Goal: Task Accomplishment & Management: Manage account settings

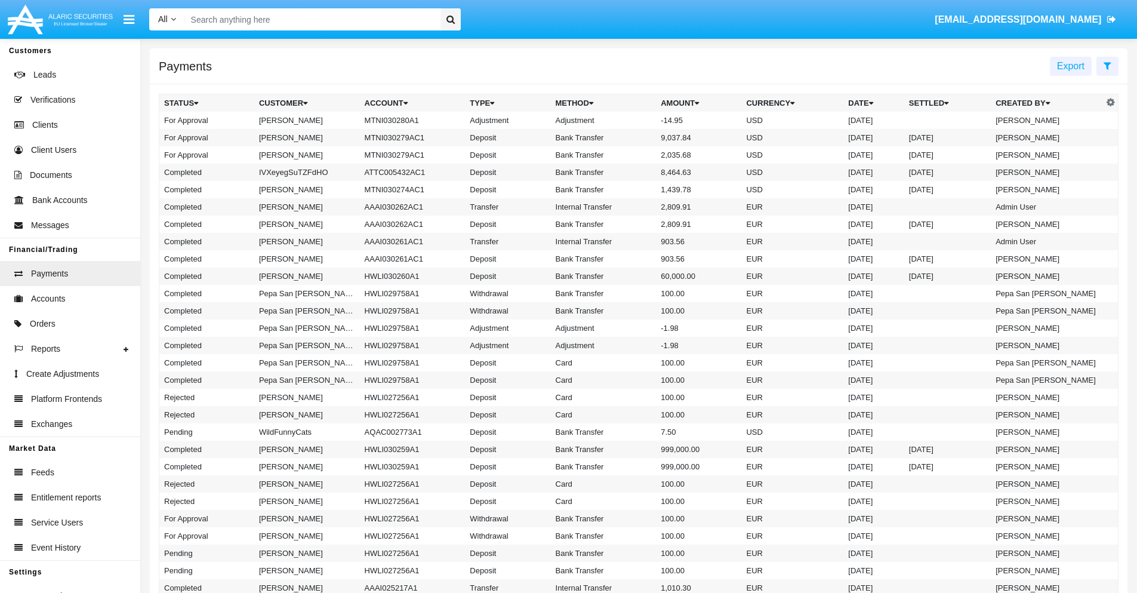
click at [406, 120] on td "MTNI030280A1" at bounding box center [413, 120] width 106 height 17
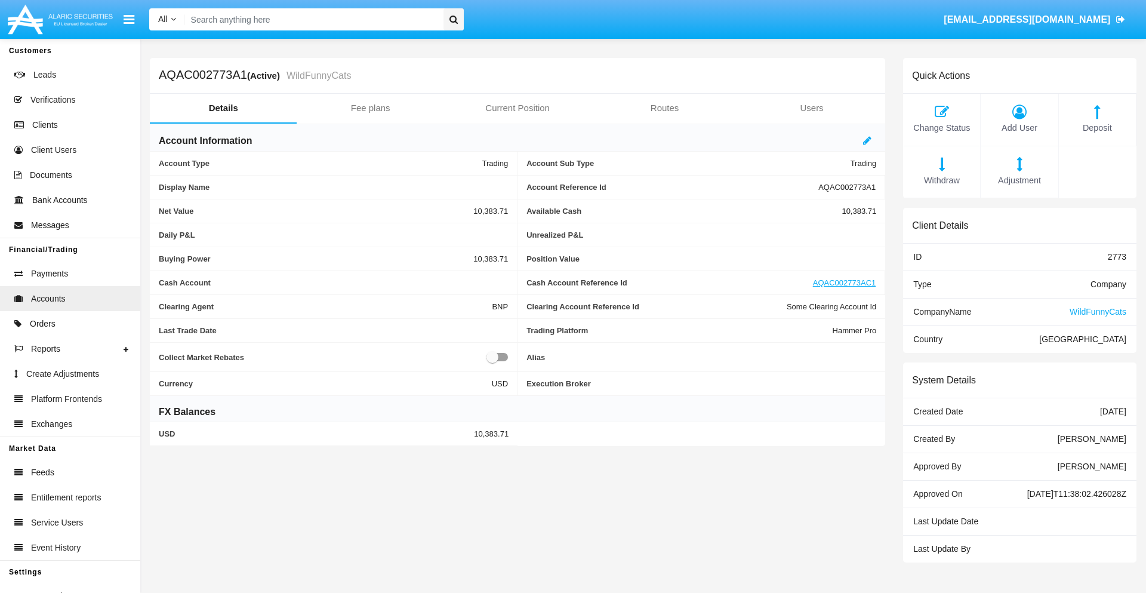
click at [1020, 180] on span "Adjustment" at bounding box center [1019, 180] width 65 height 13
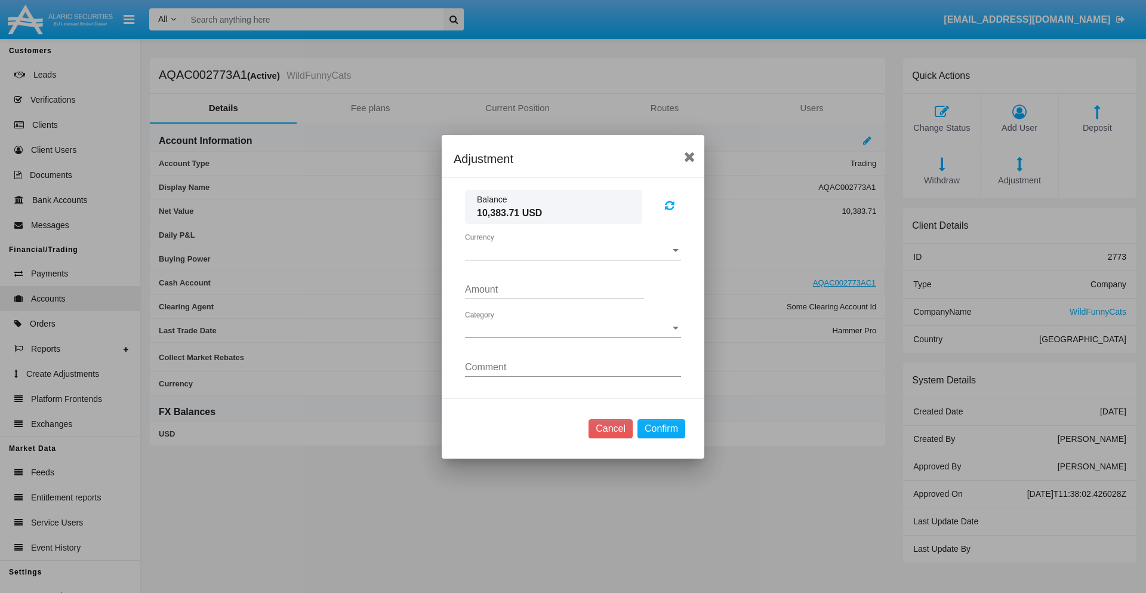
click at [573, 250] on span "Currency" at bounding box center [567, 250] width 205 height 11
click at [573, 259] on span "USD" at bounding box center [573, 259] width 216 height 29
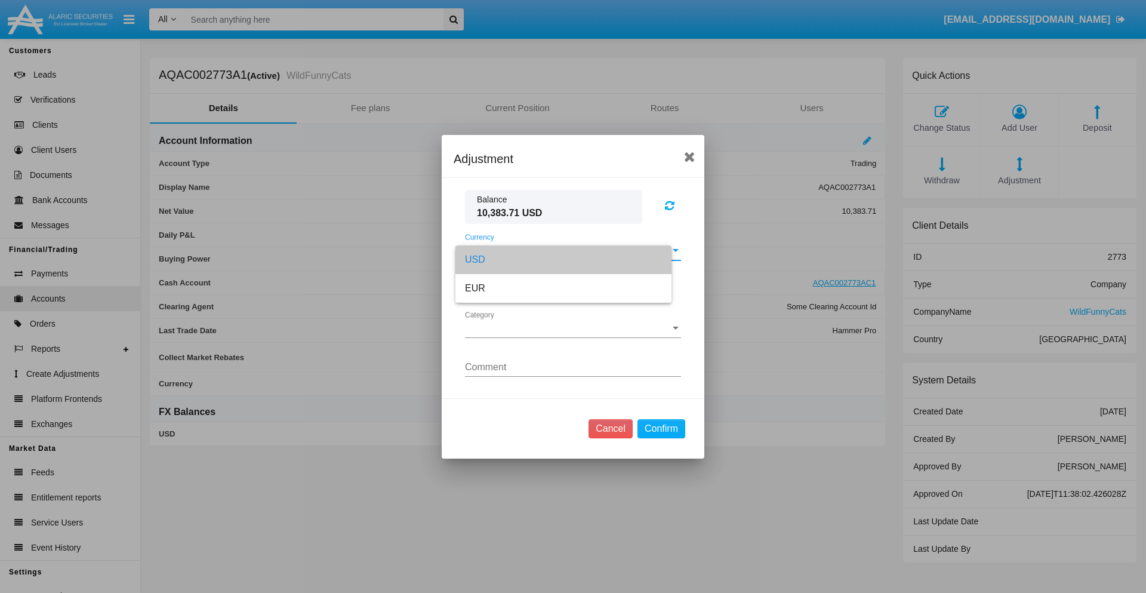
click at [573, 328] on span "Category" at bounding box center [567, 328] width 205 height 11
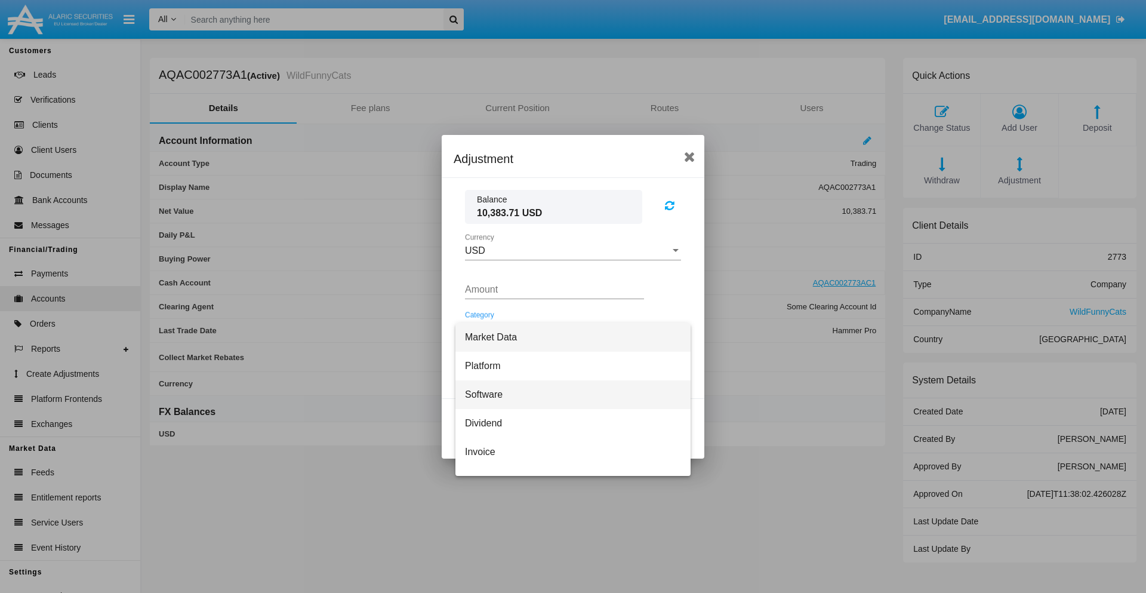
click at [568, 394] on span "Software" at bounding box center [573, 394] width 216 height 29
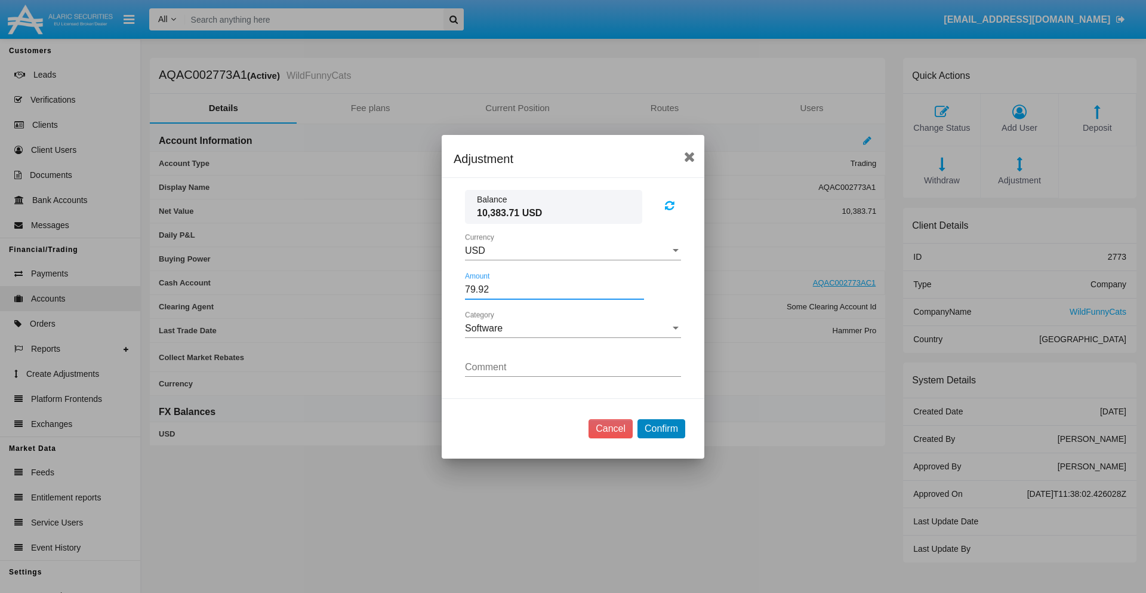
click at [661, 428] on button "Confirm" at bounding box center [661, 428] width 48 height 19
type input "79.9200"
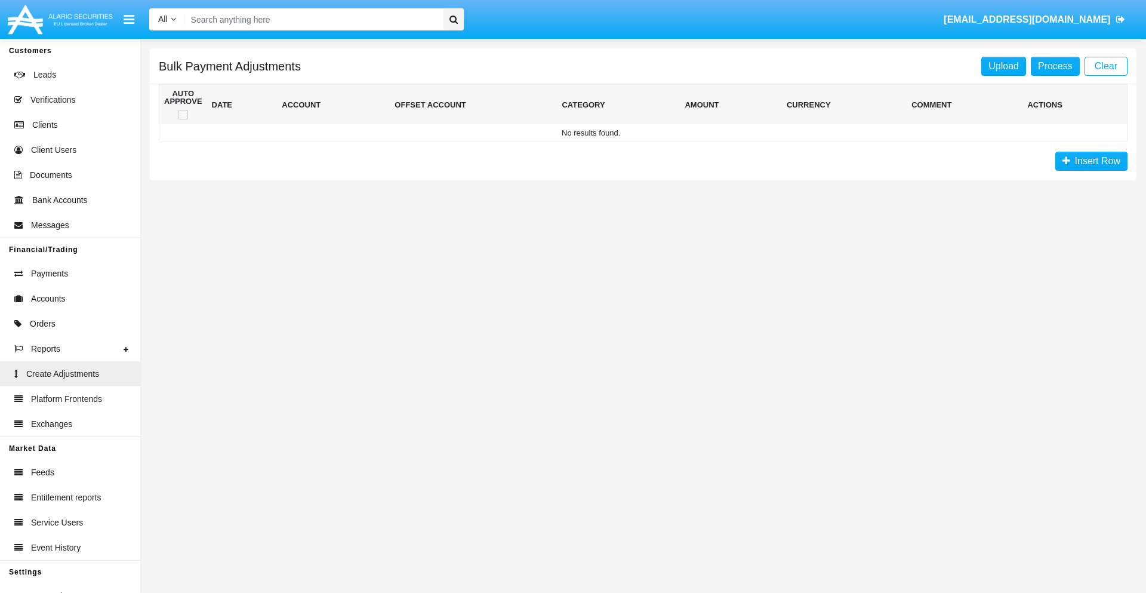
click at [1091, 161] on span "Insert Row" at bounding box center [1095, 161] width 50 height 10
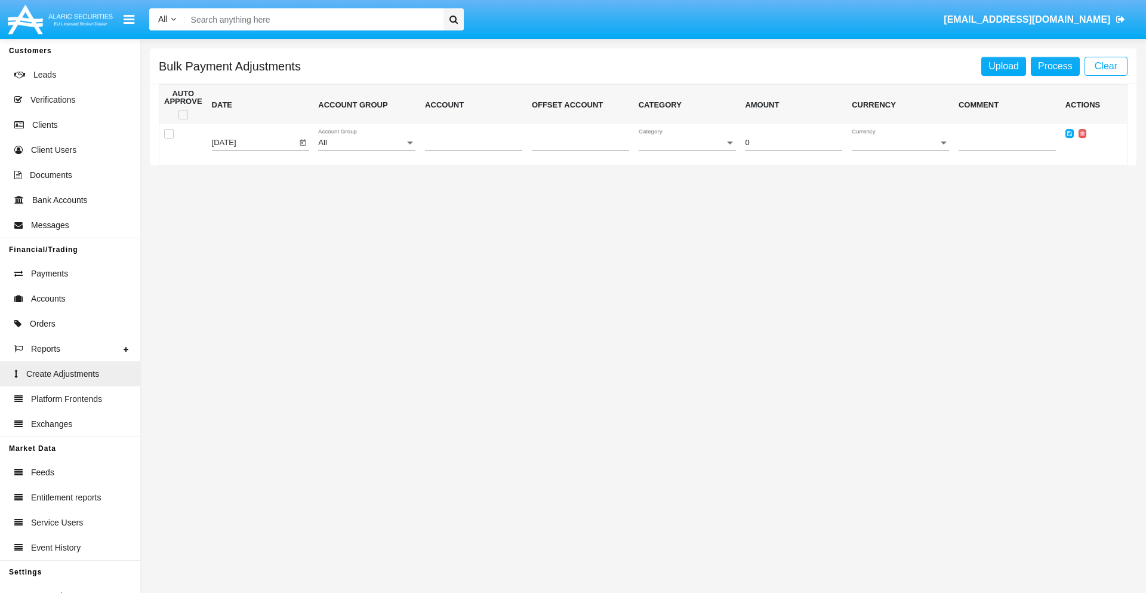
click at [367, 143] on div "All" at bounding box center [361, 142] width 87 height 9
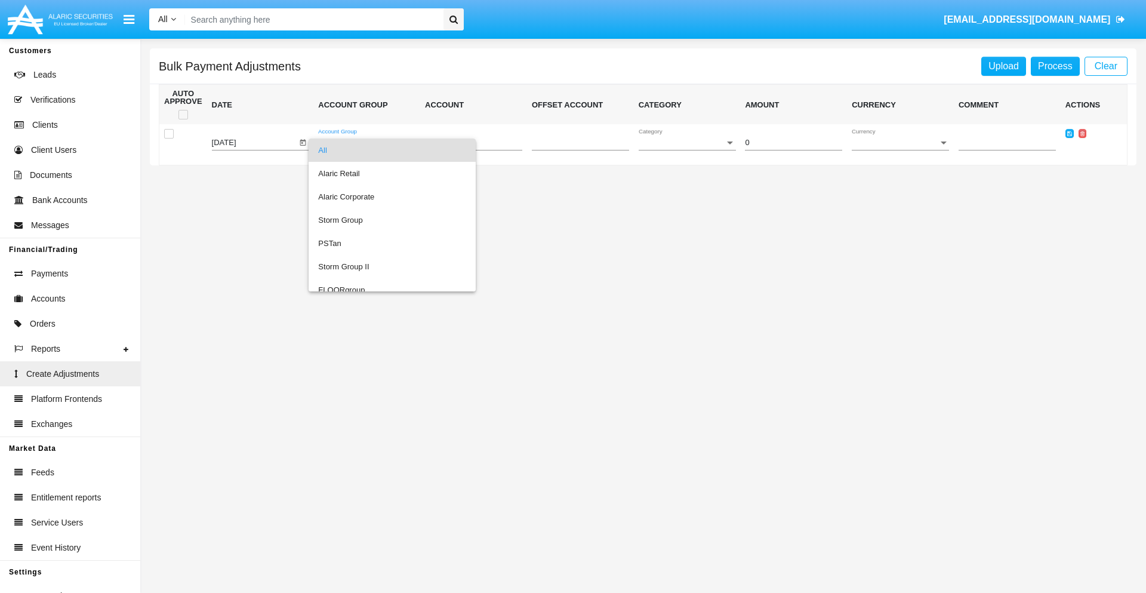
scroll to position [1128, 0]
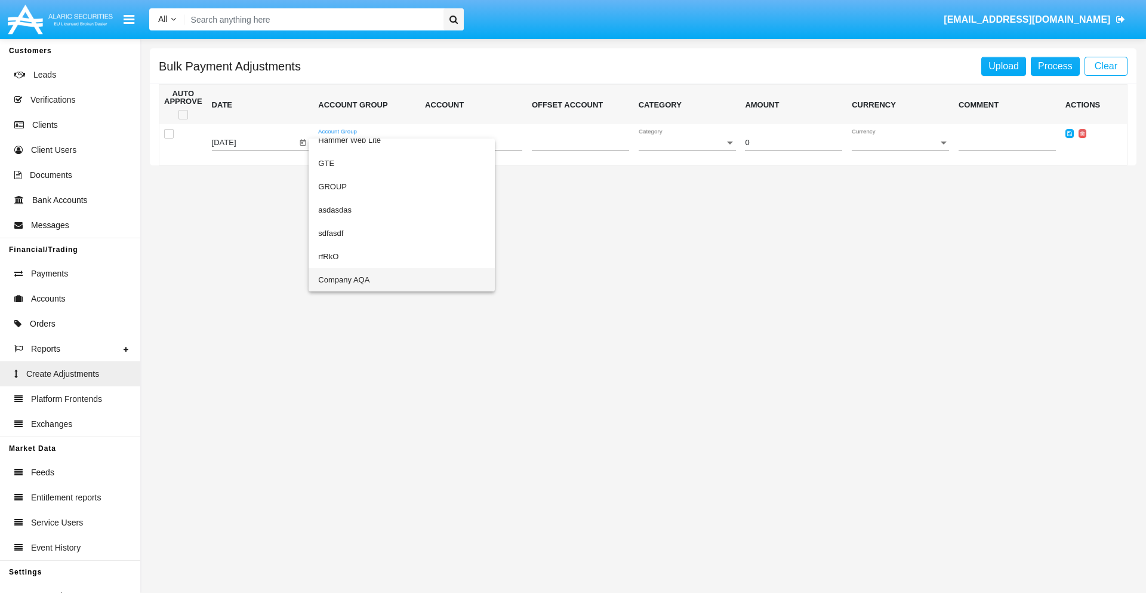
click at [377, 279] on span "Company AQA" at bounding box center [401, 279] width 167 height 23
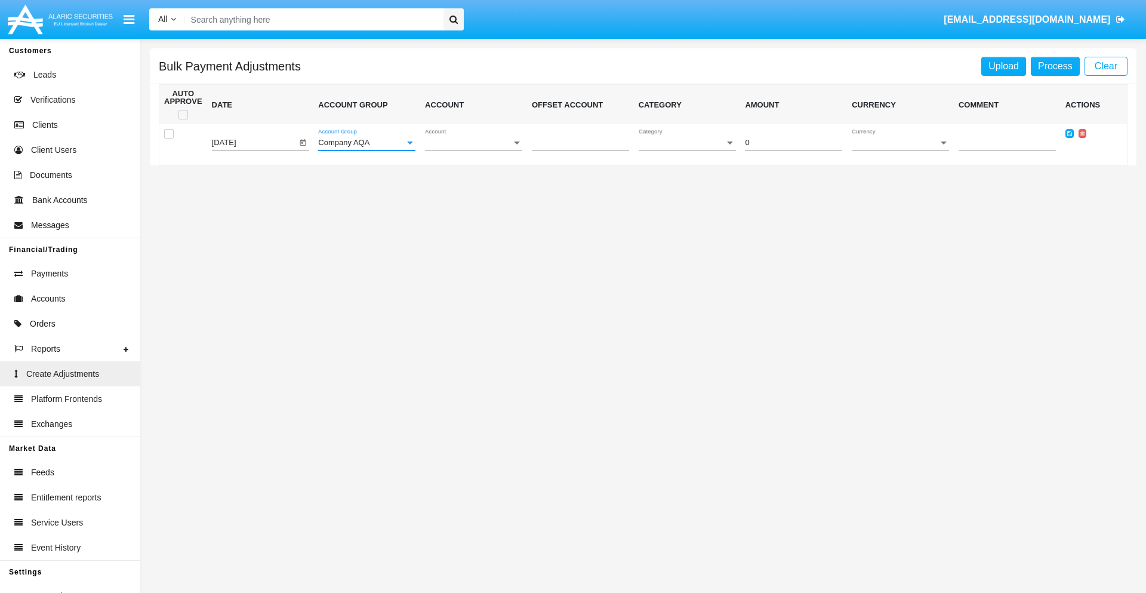
click at [473, 143] on span "Account" at bounding box center [468, 142] width 87 height 9
click at [469, 196] on span "AQAC002773A2" at bounding box center [473, 196] width 97 height 23
click at [687, 143] on span "Category" at bounding box center [682, 142] width 87 height 9
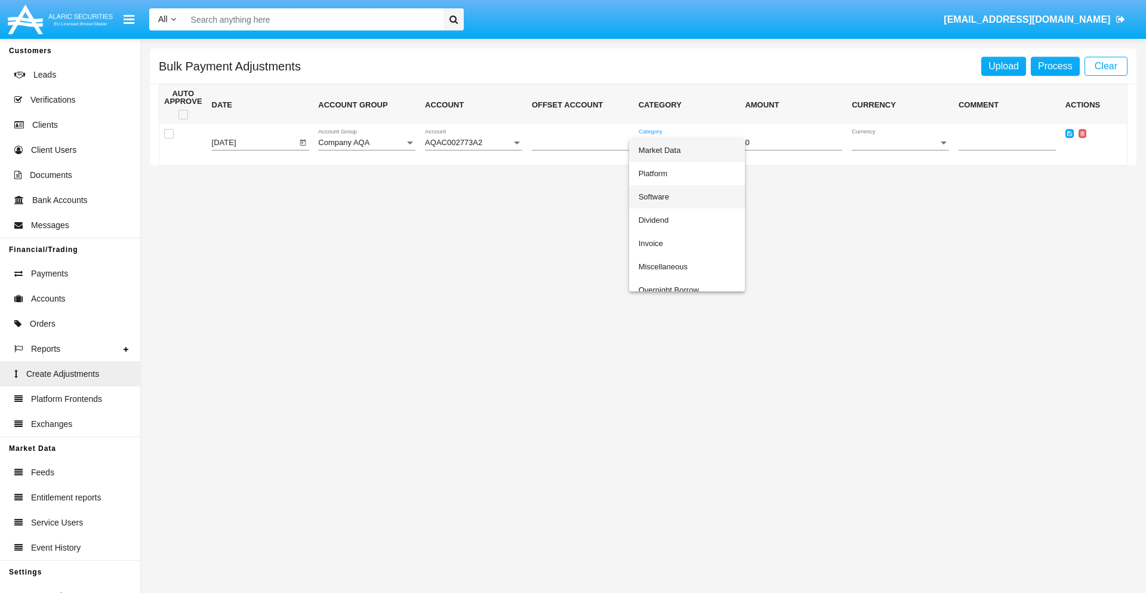
click at [684, 196] on span "Software" at bounding box center [687, 196] width 97 height 23
type input "-46.63"
click at [900, 143] on span "Currency" at bounding box center [895, 142] width 87 height 9
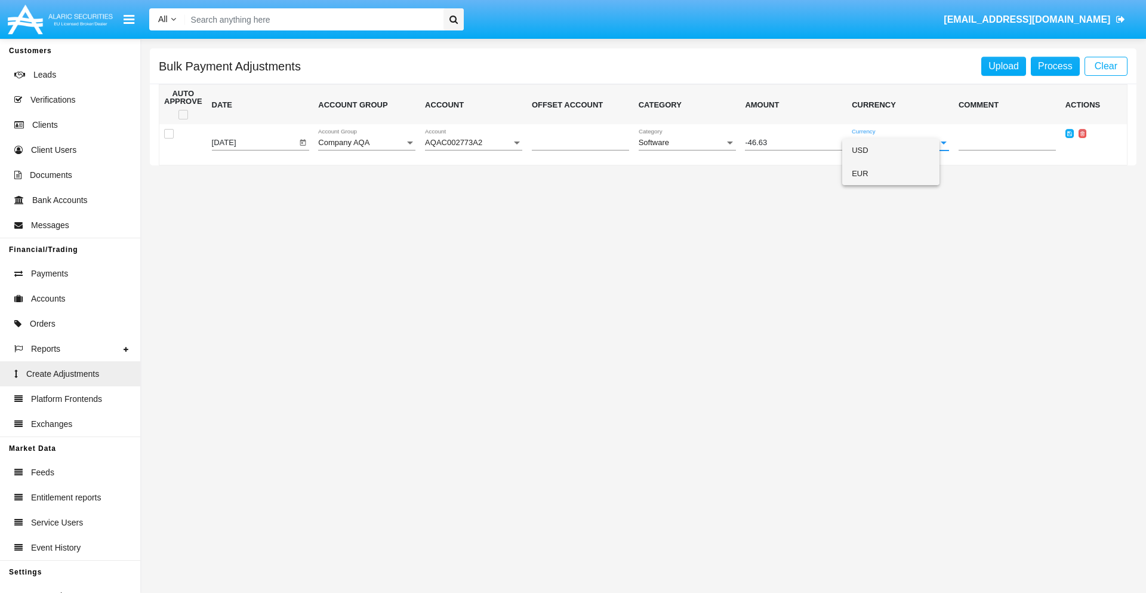
click at [900, 173] on span "EUR" at bounding box center [891, 173] width 78 height 23
click at [1069, 133] on icon at bounding box center [1069, 133] width 5 height 5
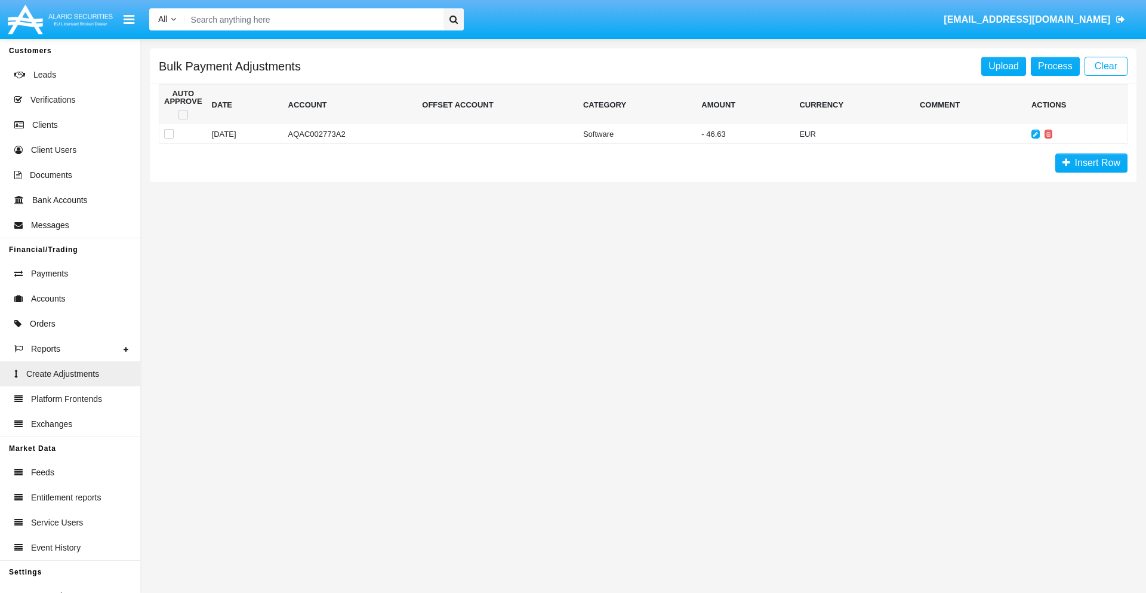
click at [183, 115] on span at bounding box center [183, 115] width 10 height 10
click at [183, 119] on input "checkbox" at bounding box center [183, 119] width 1 height 1
checkbox input "true"
click at [1055, 66] on link "Process" at bounding box center [1055, 66] width 49 height 19
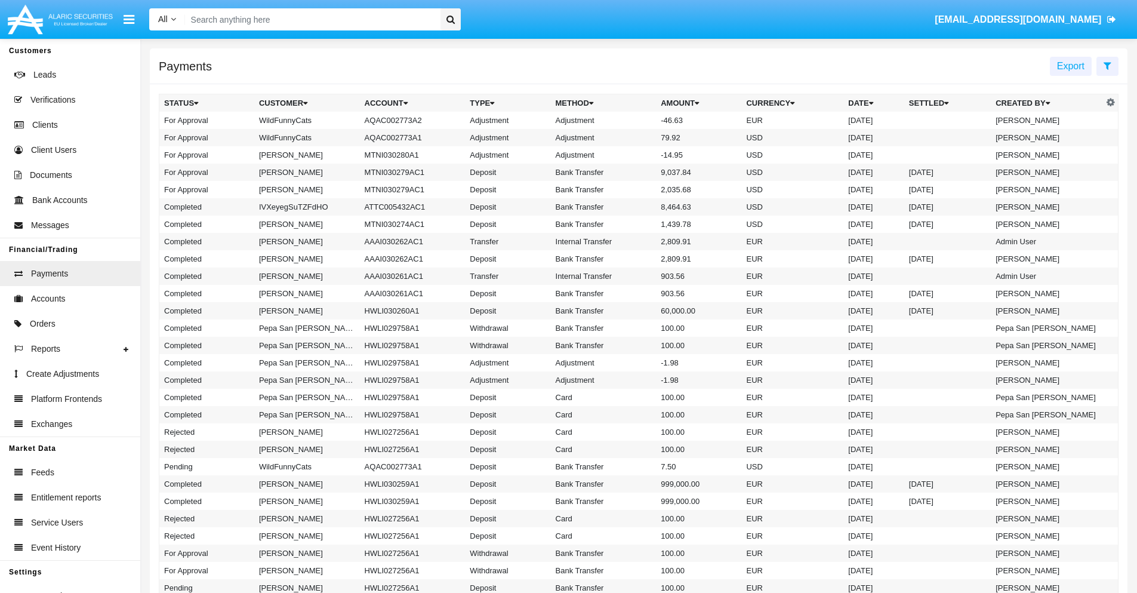
click at [639, 120] on td "Adjustment" at bounding box center [604, 120] width 106 height 17
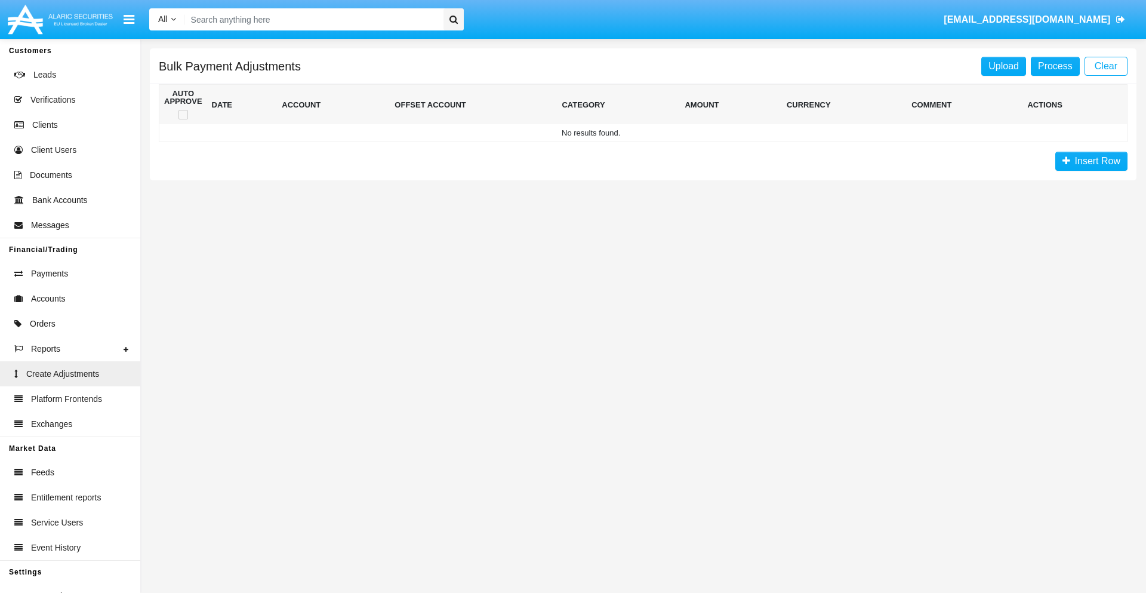
click at [1091, 161] on span "Insert Row" at bounding box center [1095, 161] width 50 height 10
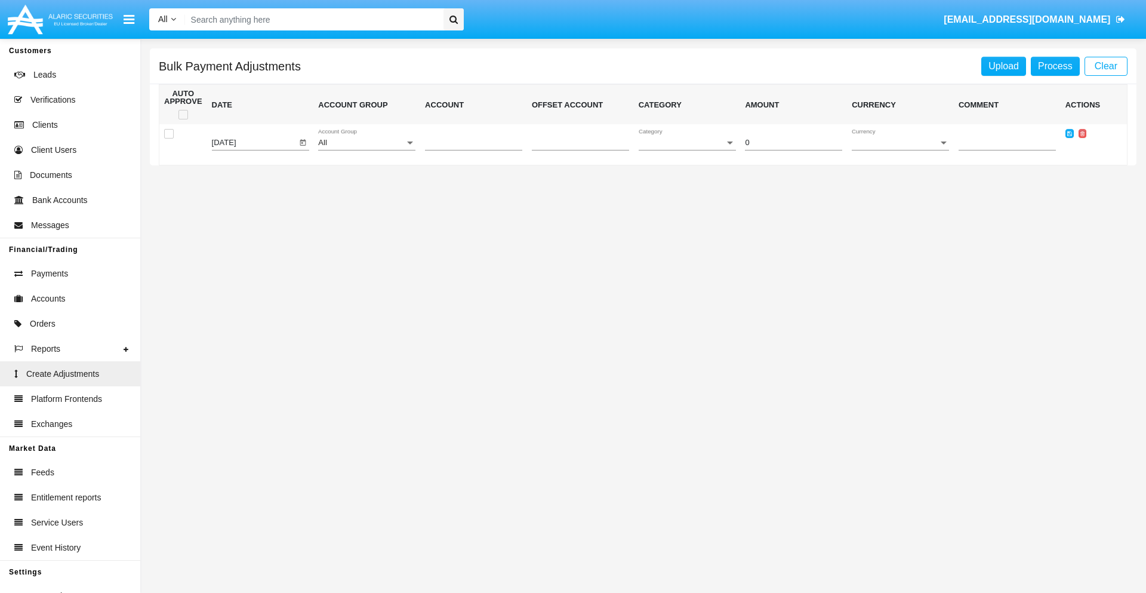
click at [367, 143] on div "All" at bounding box center [361, 142] width 87 height 9
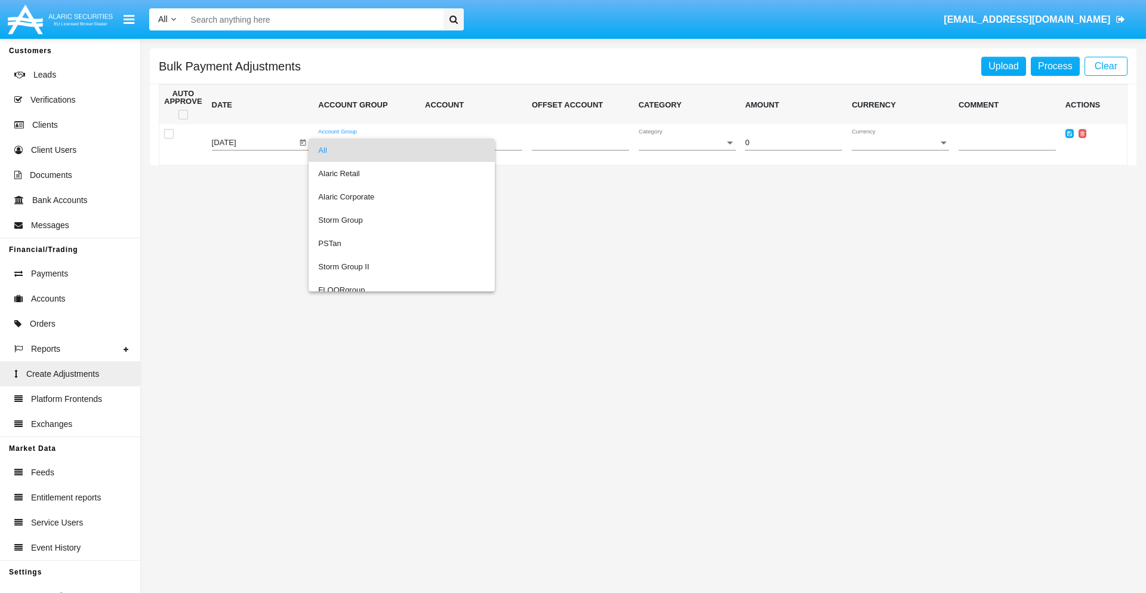
scroll to position [1128, 0]
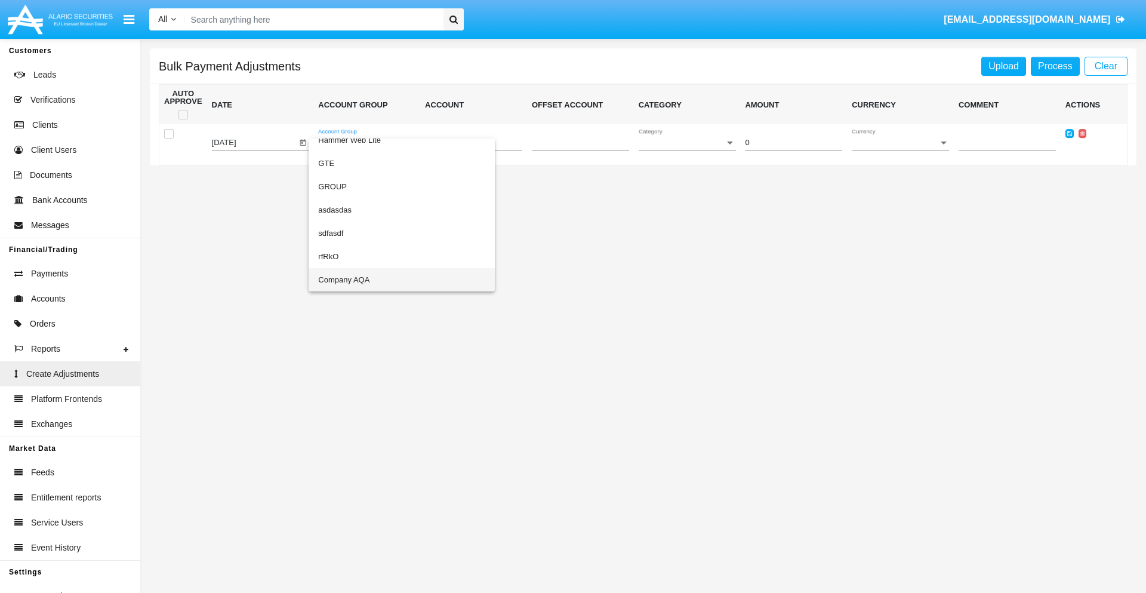
click at [377, 279] on span "Company AQA" at bounding box center [401, 279] width 167 height 23
click at [473, 143] on span "Account" at bounding box center [468, 142] width 87 height 9
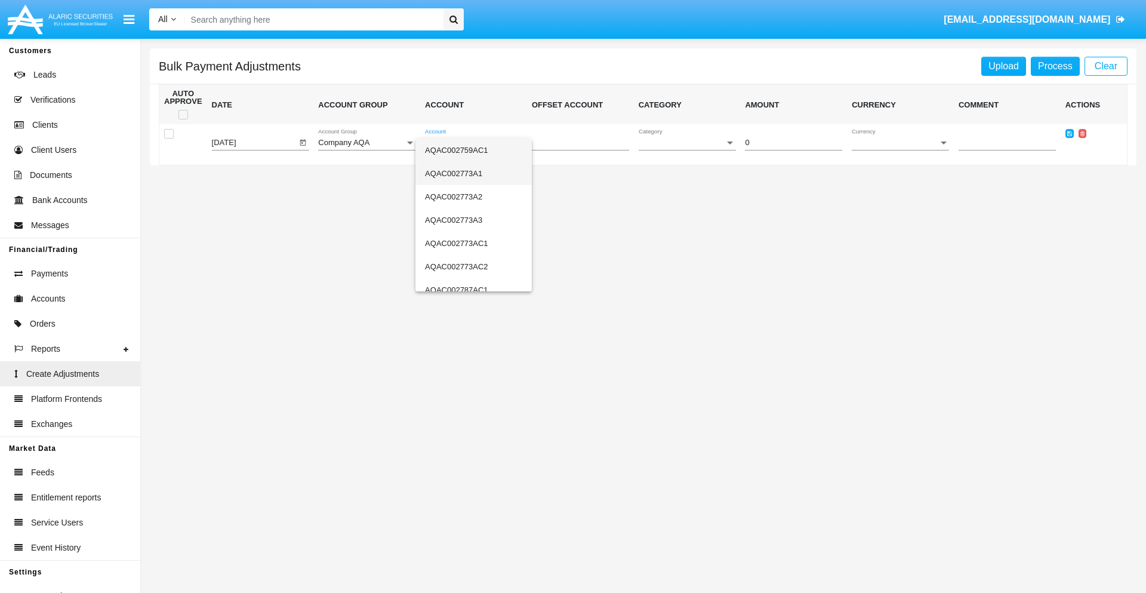
click at [469, 173] on span "AQAC002773A1" at bounding box center [473, 173] width 97 height 23
click at [687, 143] on span "Category" at bounding box center [682, 142] width 87 height 9
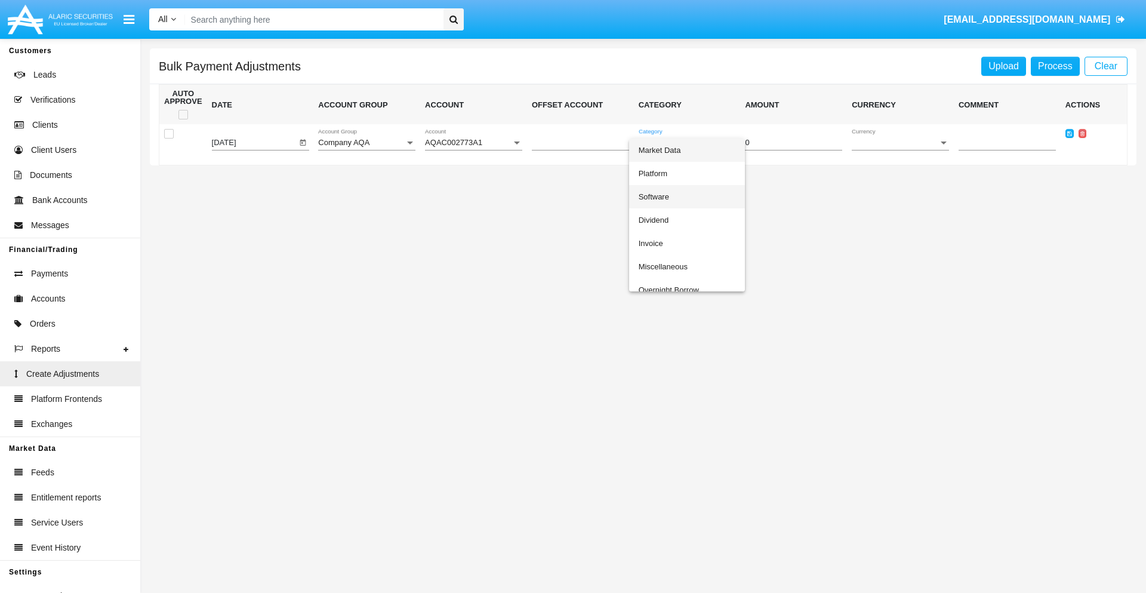
click at [684, 196] on span "Software" at bounding box center [687, 196] width 97 height 23
type input "-4.16"
click at [900, 143] on span "Currency" at bounding box center [895, 142] width 87 height 9
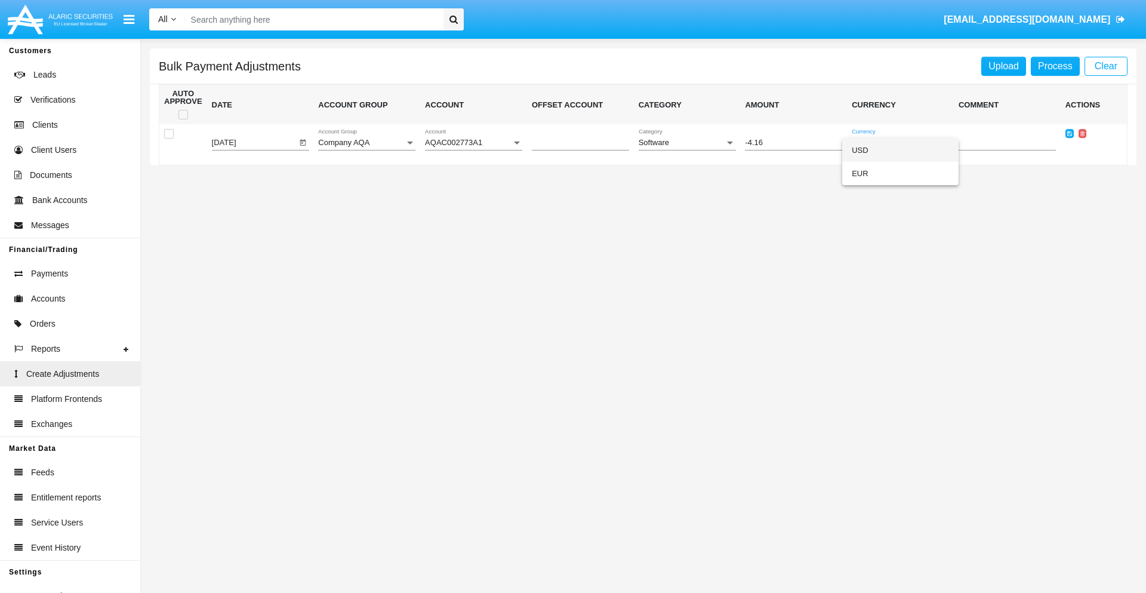
click at [900, 150] on span "USD" at bounding box center [900, 149] width 97 height 23
click at [1069, 133] on icon at bounding box center [1069, 133] width 5 height 5
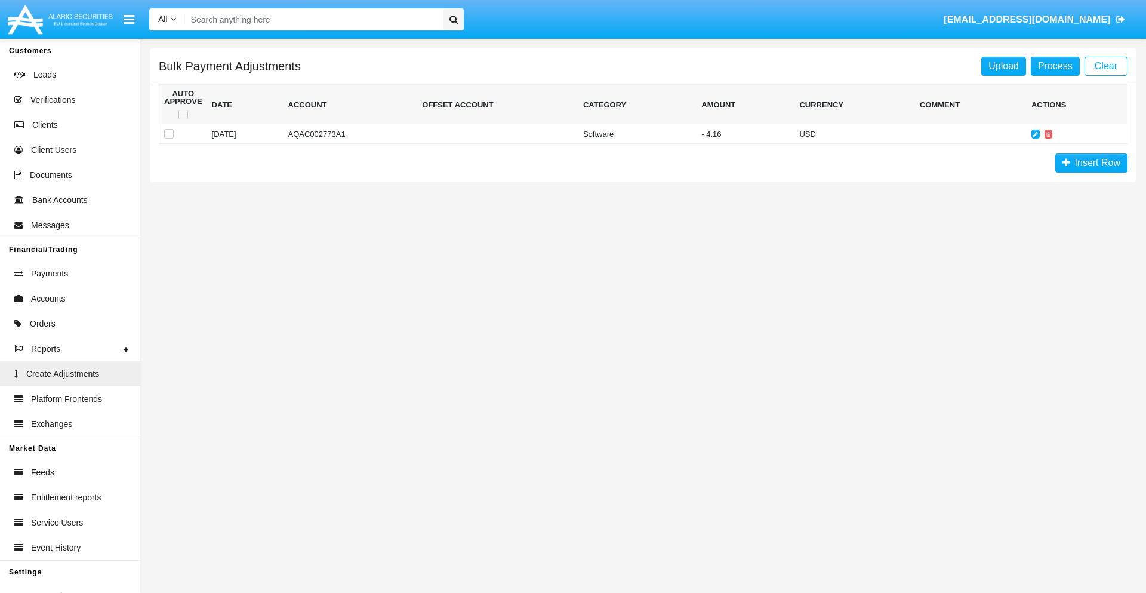
click at [183, 115] on span at bounding box center [183, 115] width 10 height 10
click at [183, 119] on input "checkbox" at bounding box center [183, 119] width 1 height 1
checkbox input "true"
click at [1055, 66] on link "Process" at bounding box center [1055, 66] width 49 height 19
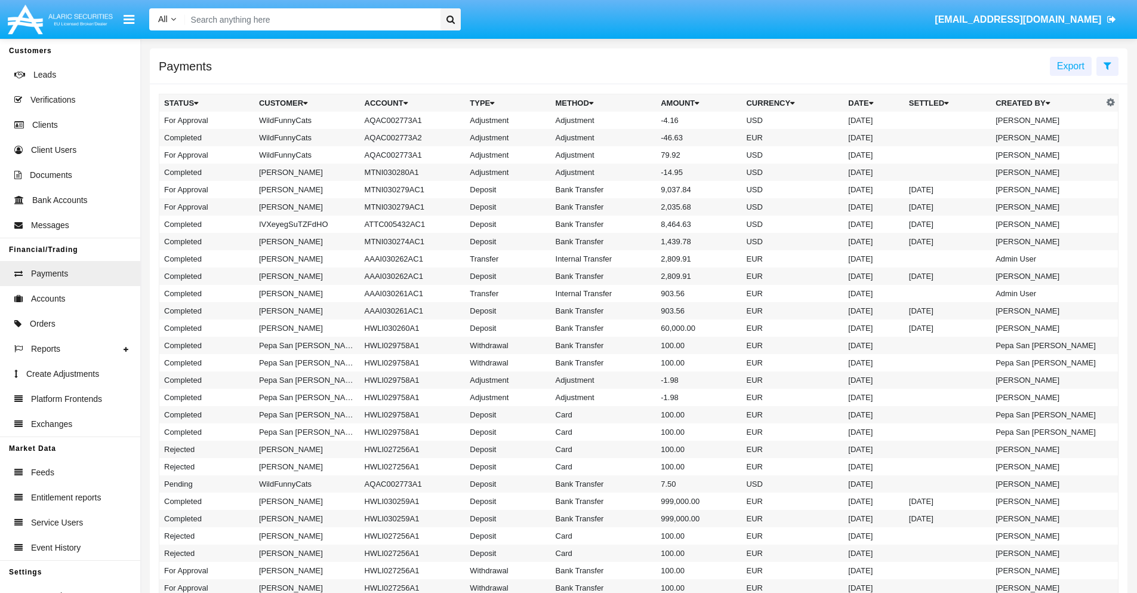
click at [639, 120] on td "Adjustment" at bounding box center [604, 120] width 106 height 17
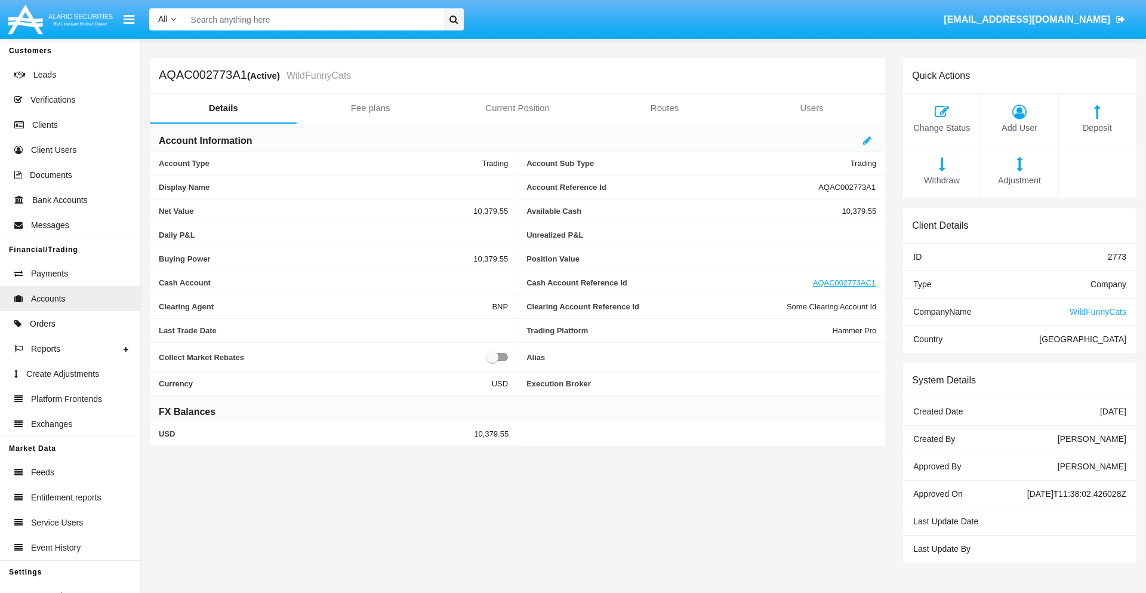
click at [1097, 128] on span "Deposit" at bounding box center [1097, 128] width 65 height 13
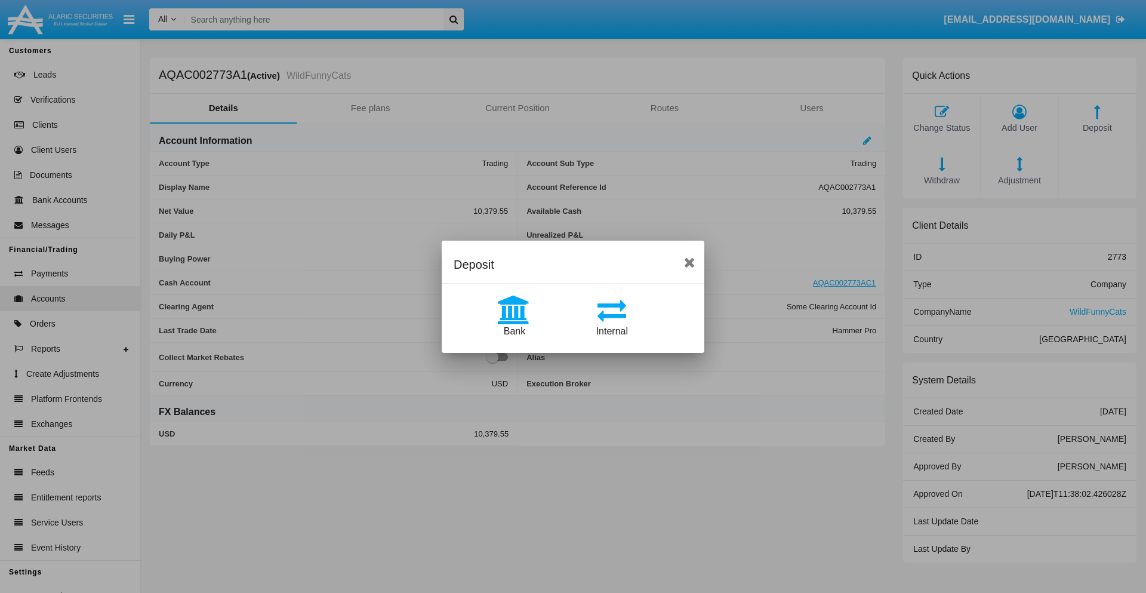
click at [514, 331] on span "Bank" at bounding box center [514, 331] width 21 height 10
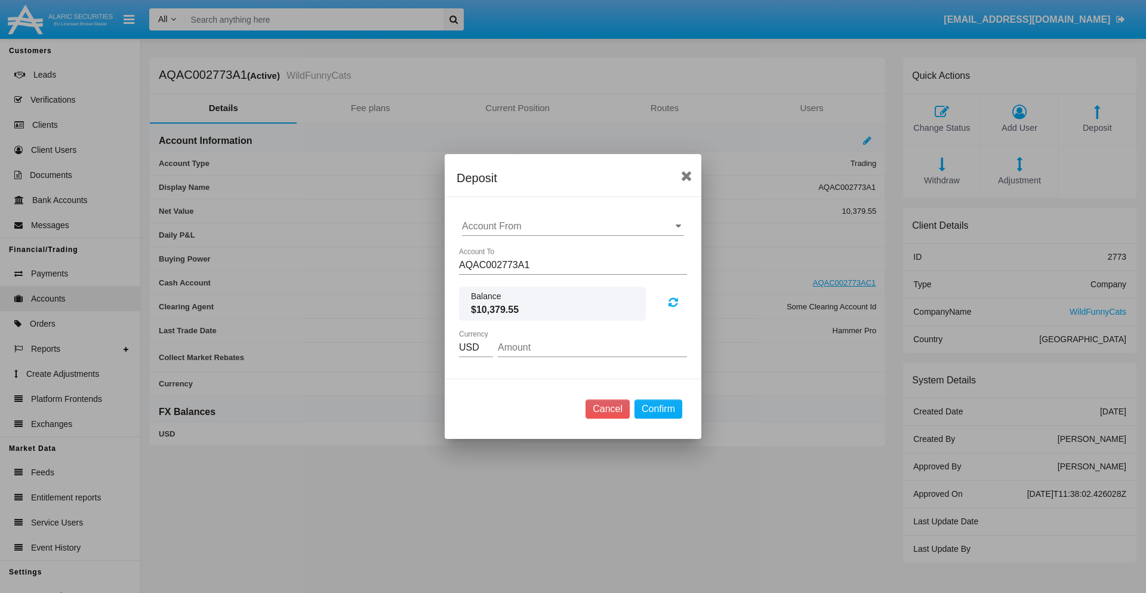
click at [573, 226] on input "Account From" at bounding box center [573, 226] width 222 height 11
click at [488, 250] on span "ACDC" at bounding box center [488, 250] width 27 height 10
type input "ACDC"
type input "96.19"
click at [658, 409] on button "Confirm" at bounding box center [659, 408] width 48 height 19
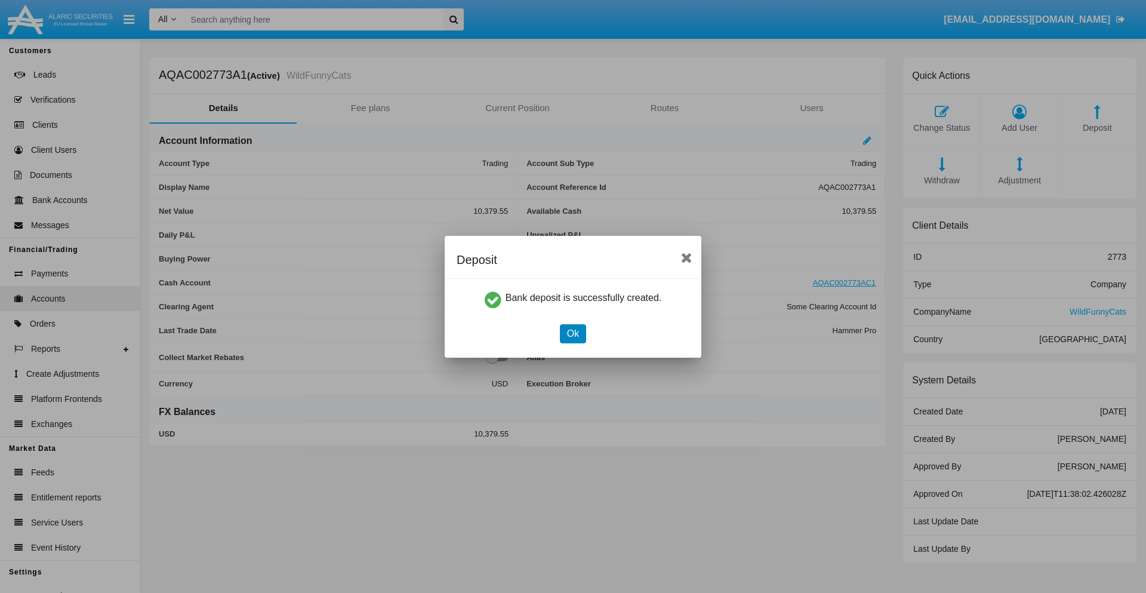
click at [572, 333] on button "Ok" at bounding box center [573, 333] width 26 height 19
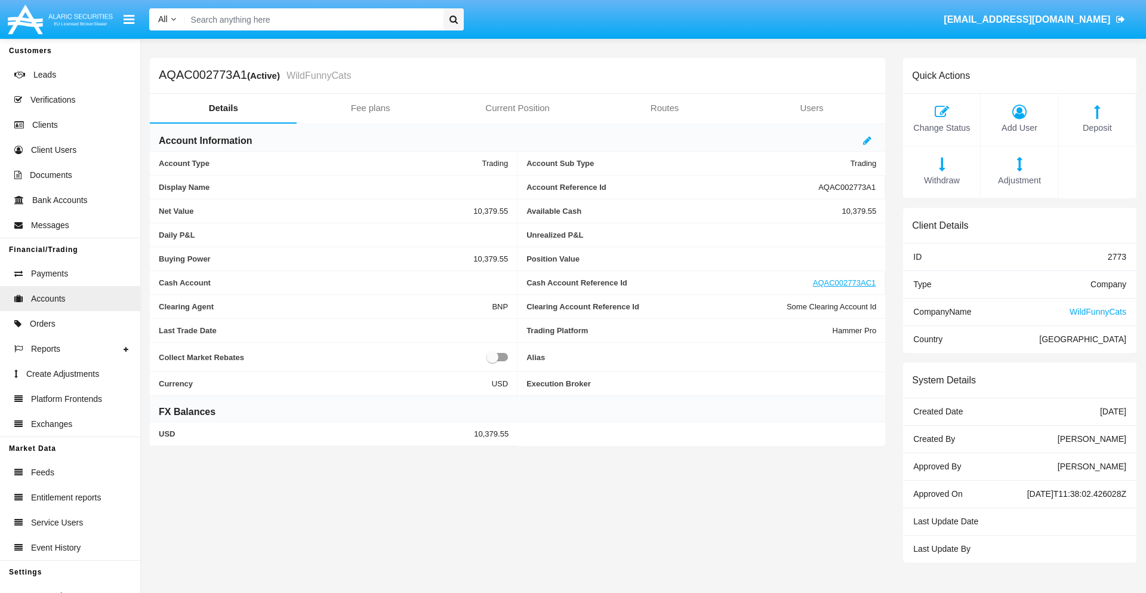
click at [1097, 128] on span "Deposit" at bounding box center [1097, 128] width 65 height 13
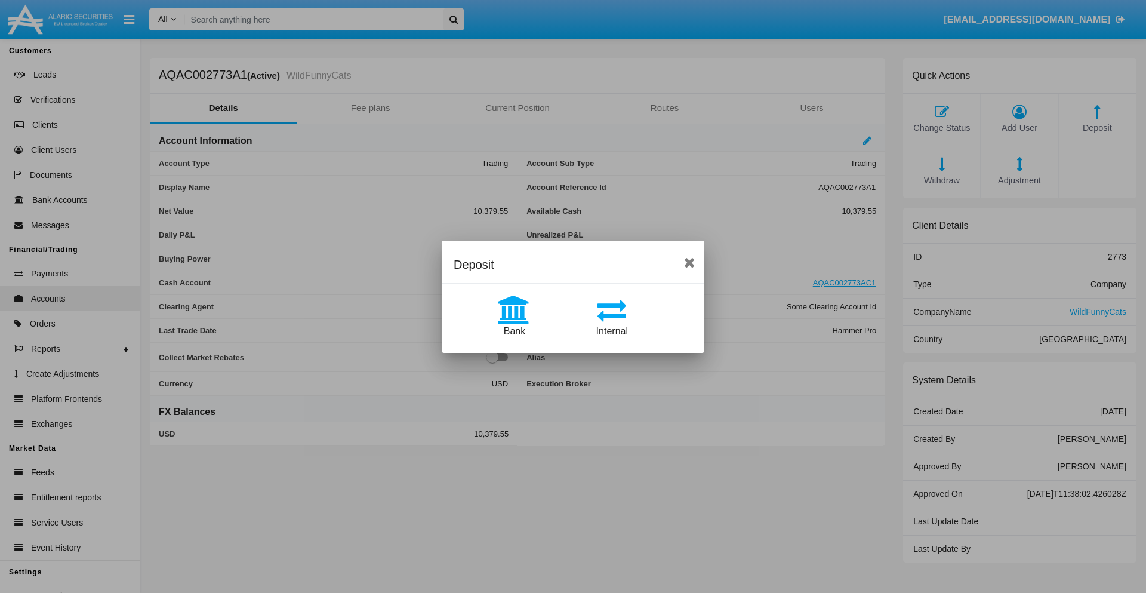
click at [612, 331] on span "Internal" at bounding box center [612, 331] width 32 height 10
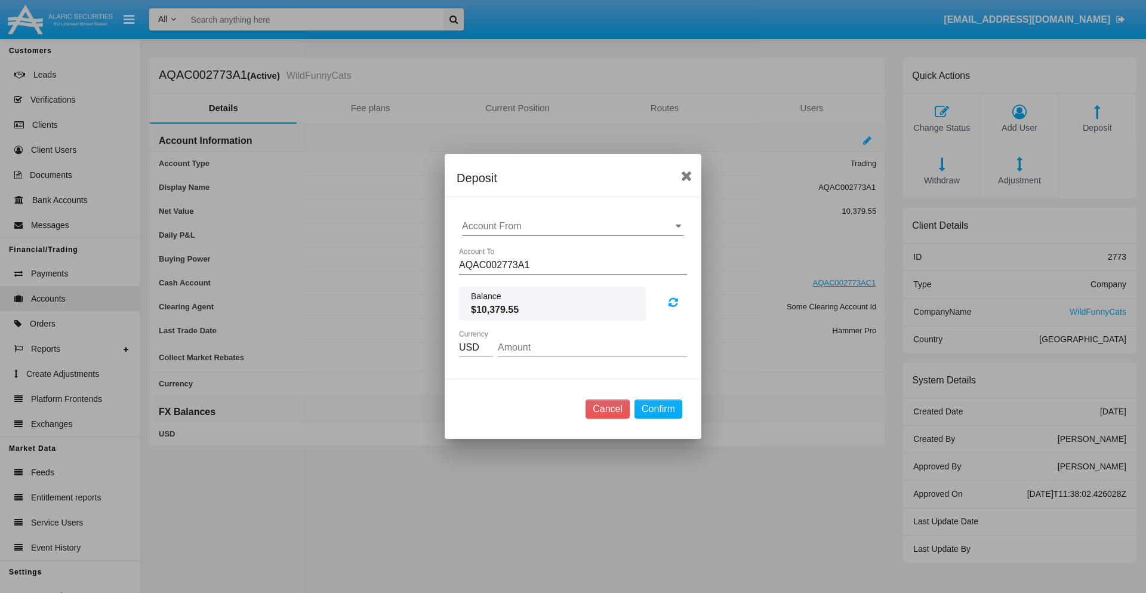
click at [573, 226] on input "Account From" at bounding box center [573, 226] width 222 height 11
click at [513, 278] on span "AQAC002773AC1" at bounding box center [514, 278] width 78 height 10
type input "AQAC002773AC1"
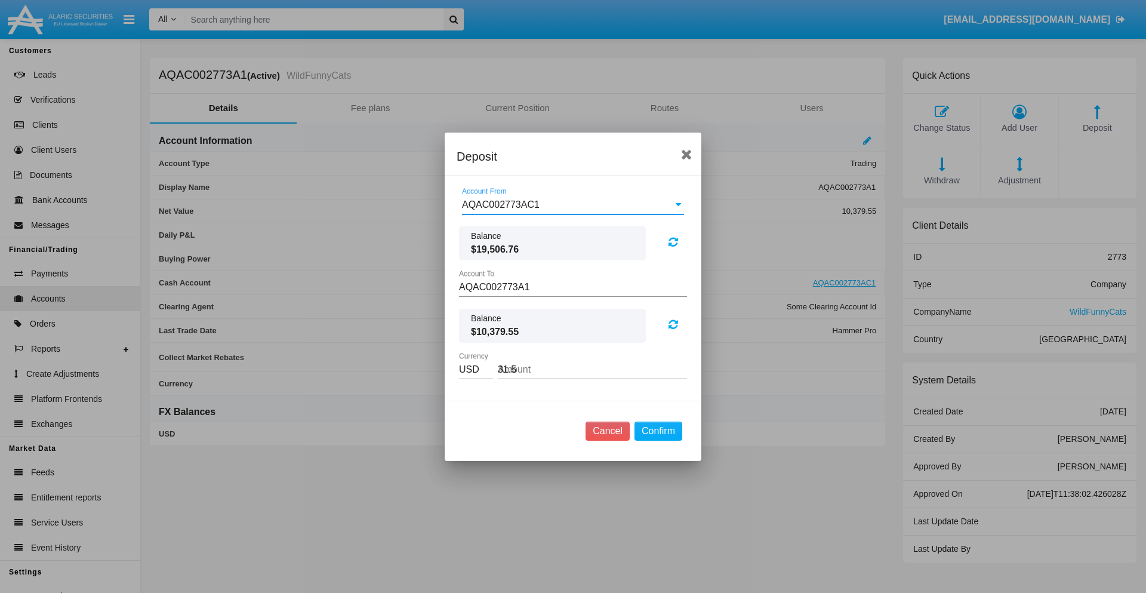
type input "31.51"
click at [658, 430] on button "Confirm" at bounding box center [659, 430] width 48 height 19
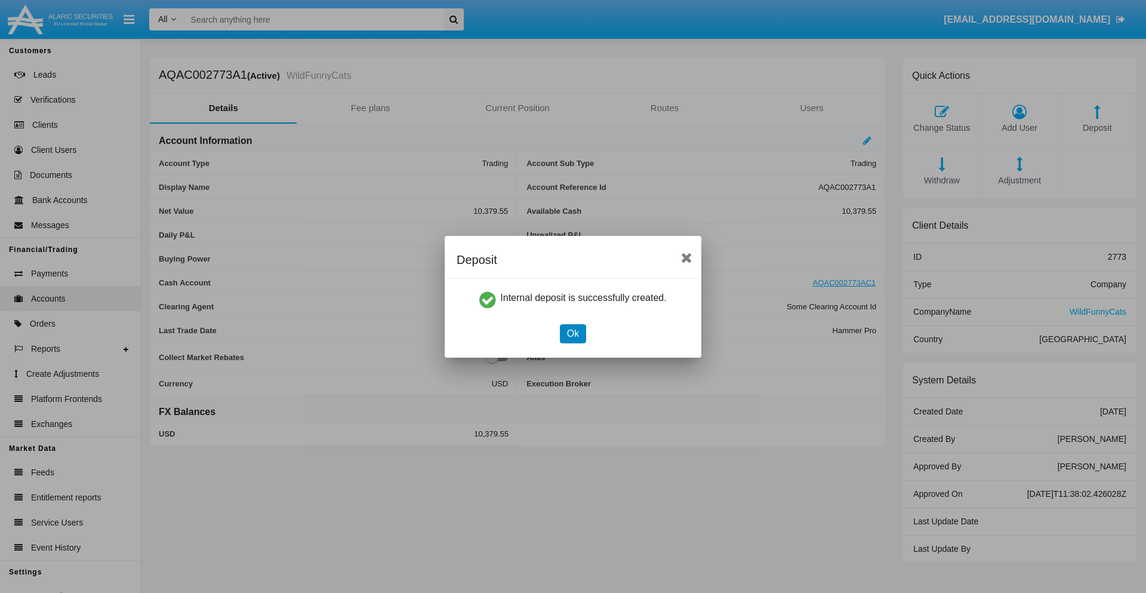
click at [572, 333] on button "Ok" at bounding box center [573, 333] width 26 height 19
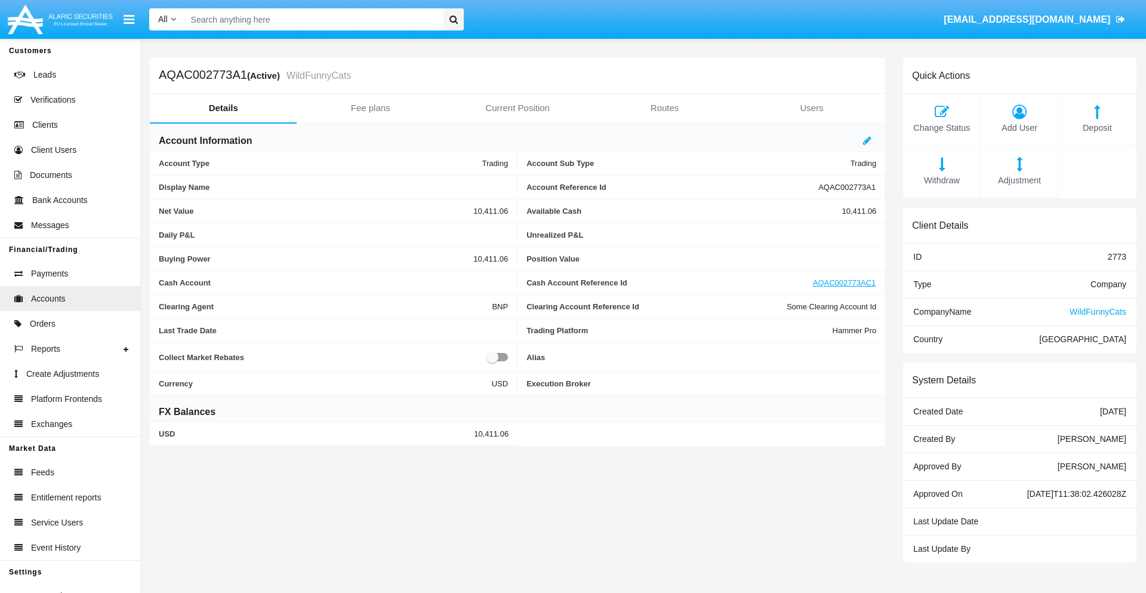
click at [941, 180] on span "Withdraw" at bounding box center [941, 180] width 65 height 13
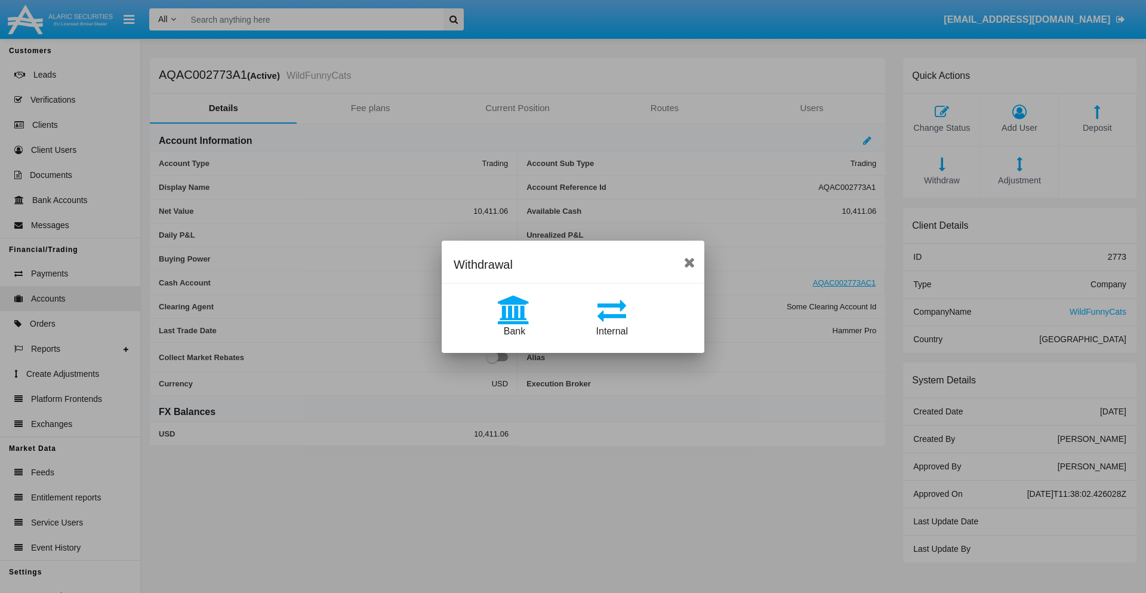
click at [612, 331] on span "Internal" at bounding box center [612, 331] width 32 height 10
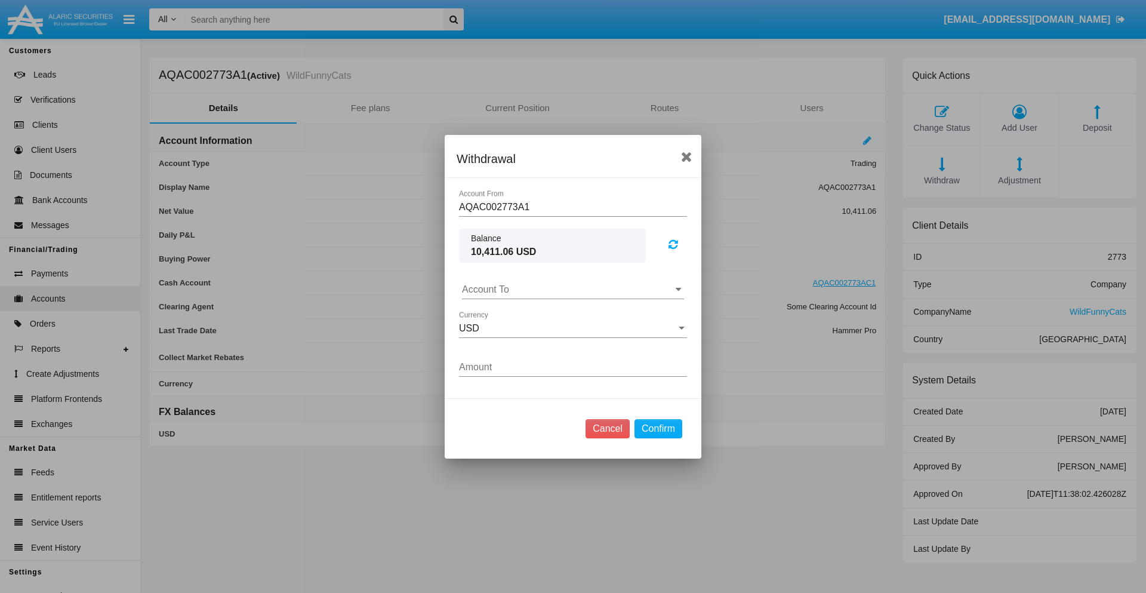
click at [573, 289] on input "Account To" at bounding box center [573, 289] width 222 height 11
click at [513, 341] on span "AQAC002773AC1" at bounding box center [514, 342] width 78 height 10
type input "AQAC002773AC1"
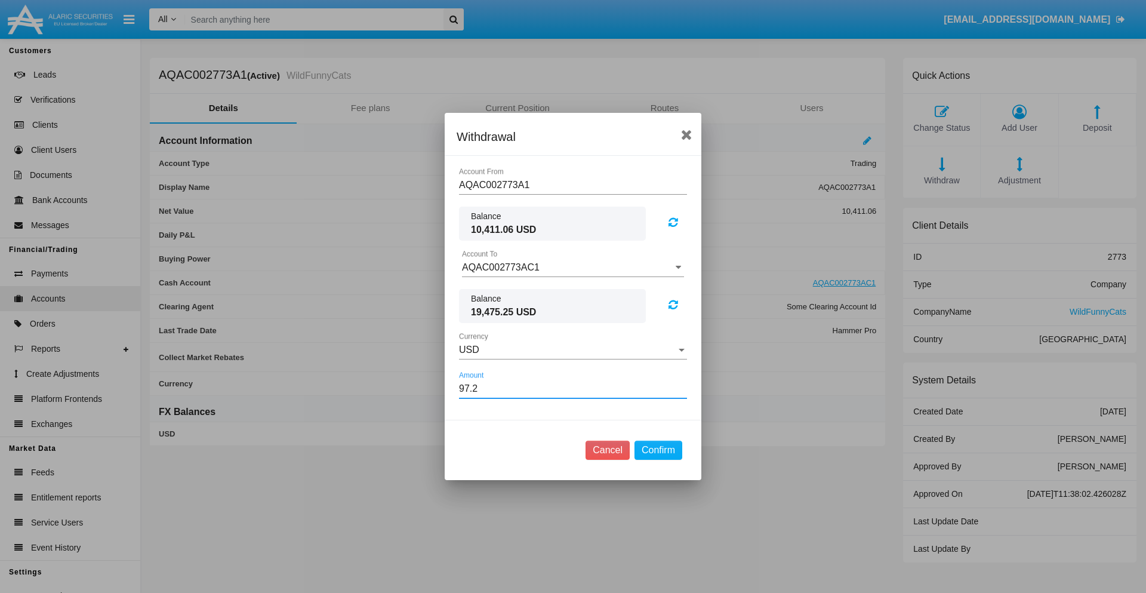
type input "97.27"
click at [658, 450] on button "Confirm" at bounding box center [659, 450] width 48 height 19
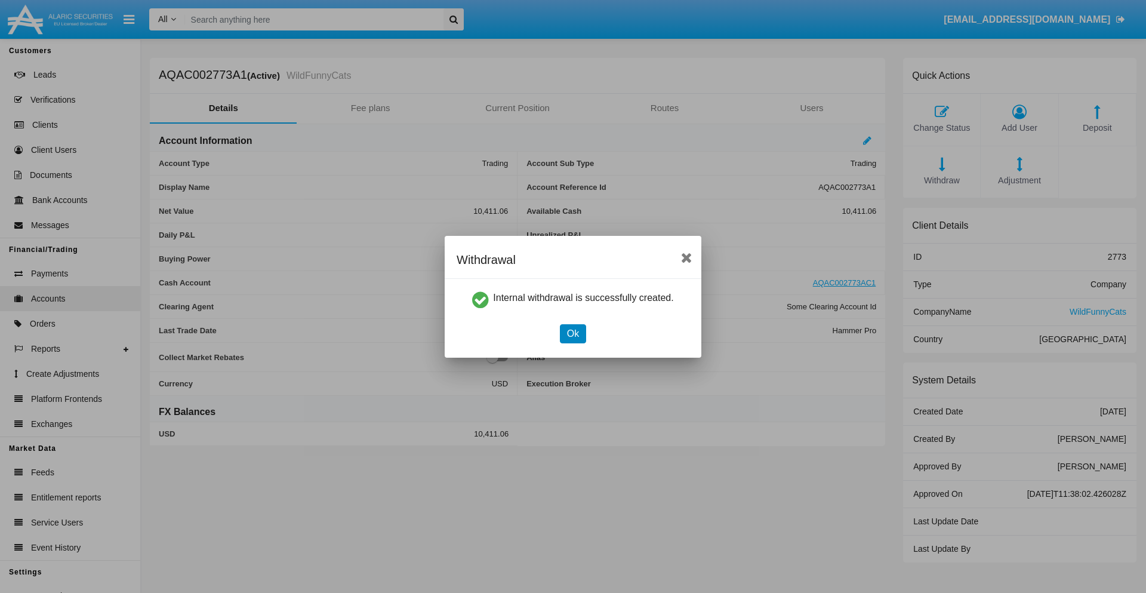
click at [572, 333] on button "Ok" at bounding box center [573, 333] width 26 height 19
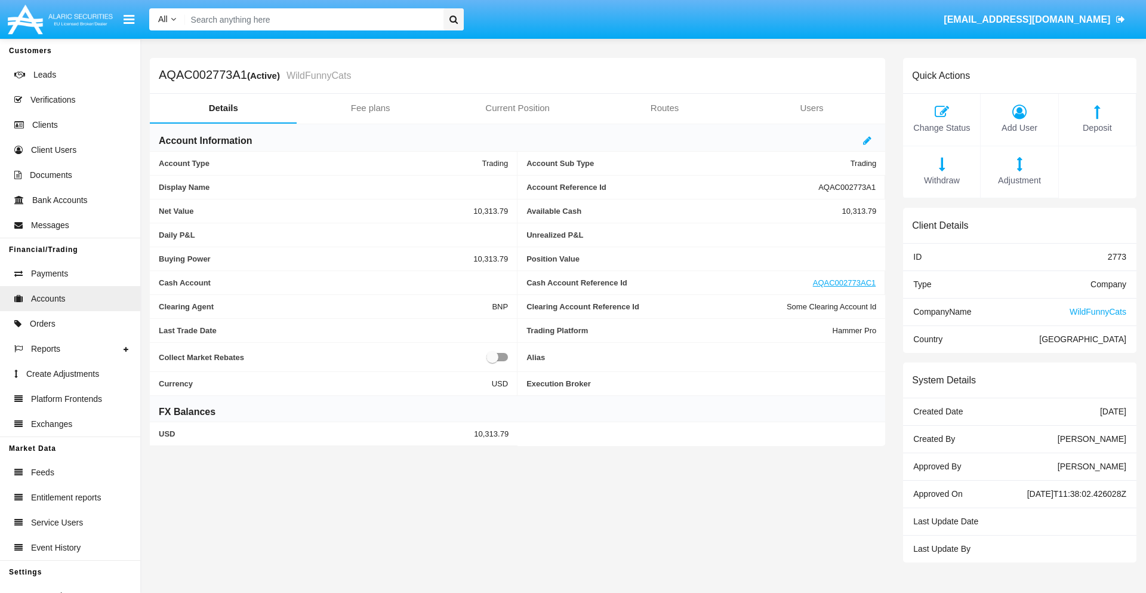
click at [941, 180] on span "Withdraw" at bounding box center [941, 180] width 65 height 13
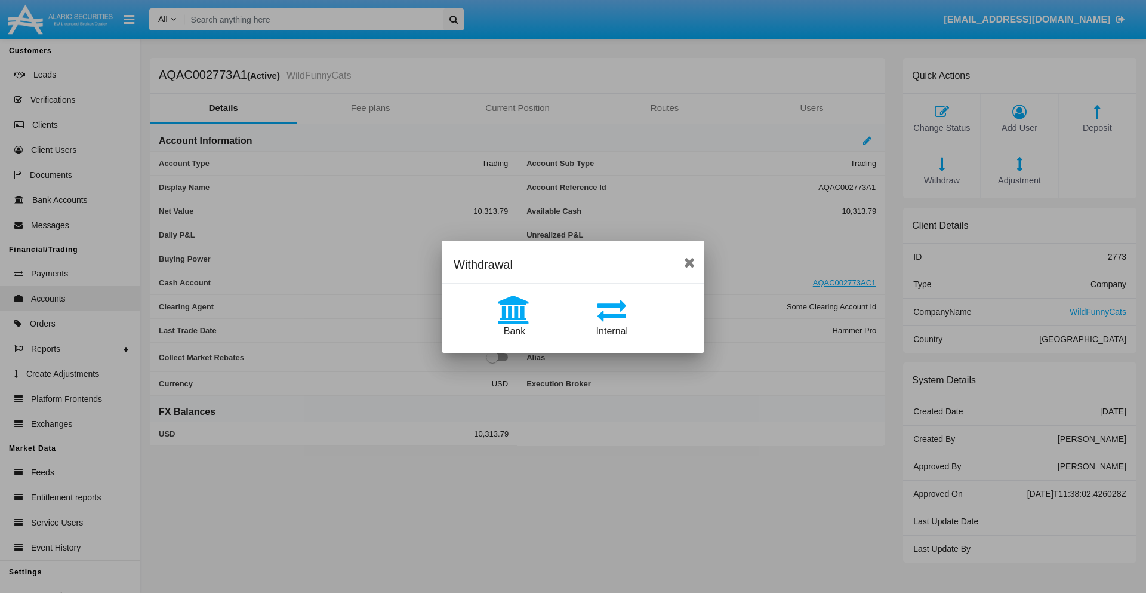
click at [514, 331] on span "Bank" at bounding box center [514, 331] width 21 height 10
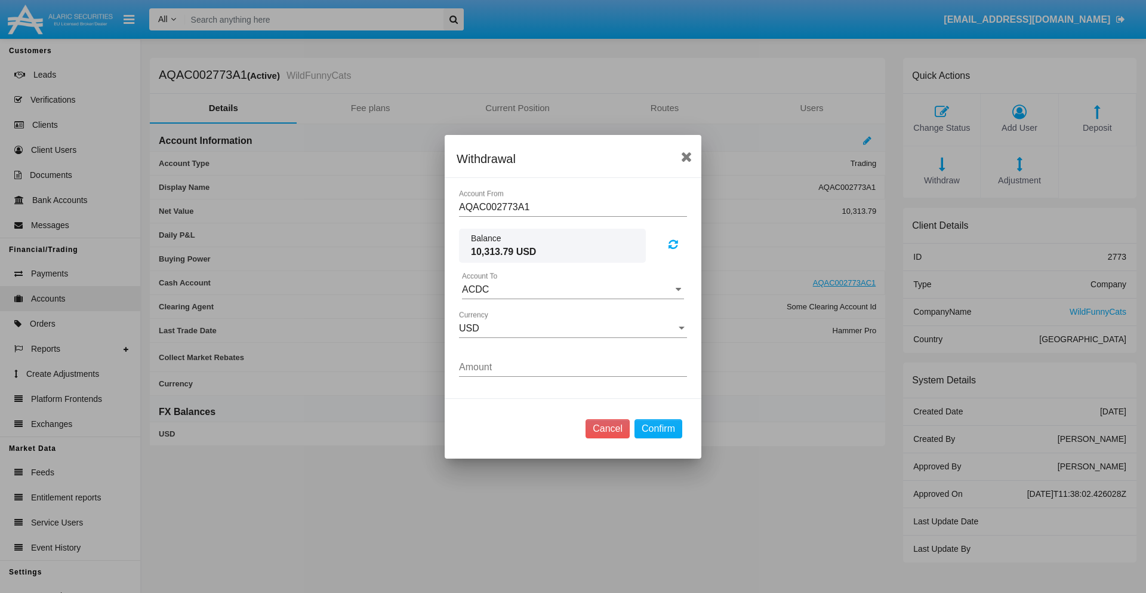
click at [573, 289] on input "ACDC" at bounding box center [573, 289] width 222 height 11
click at [488, 313] on span "ACDC" at bounding box center [488, 313] width 27 height 10
type input "ACDC"
type input "49.68"
click at [658, 428] on button "Confirm" at bounding box center [659, 428] width 48 height 19
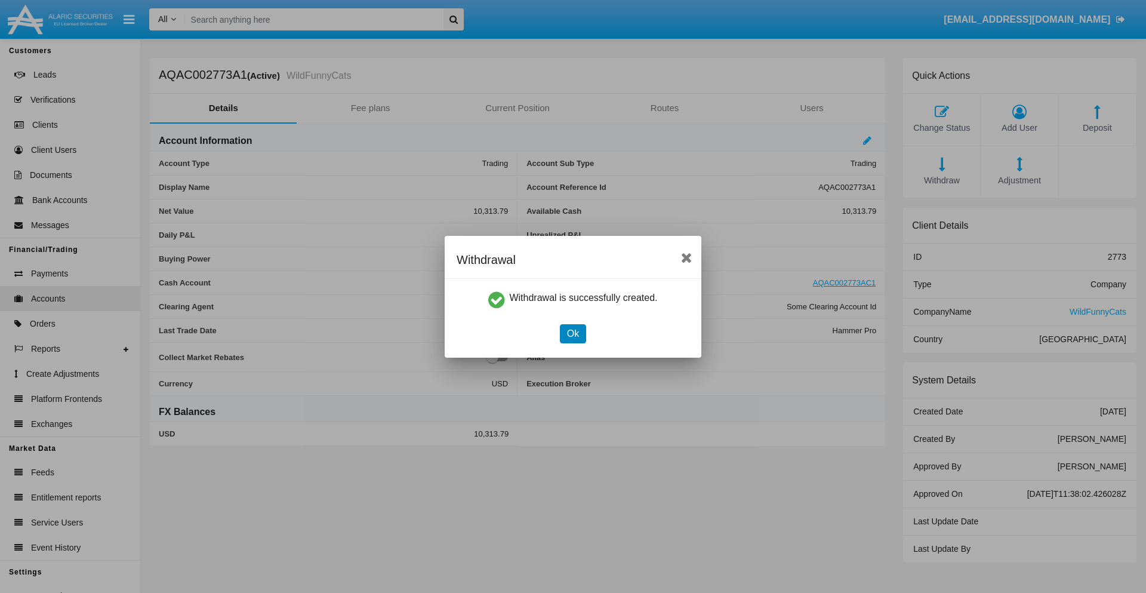
click at [572, 333] on button "Ok" at bounding box center [573, 333] width 26 height 19
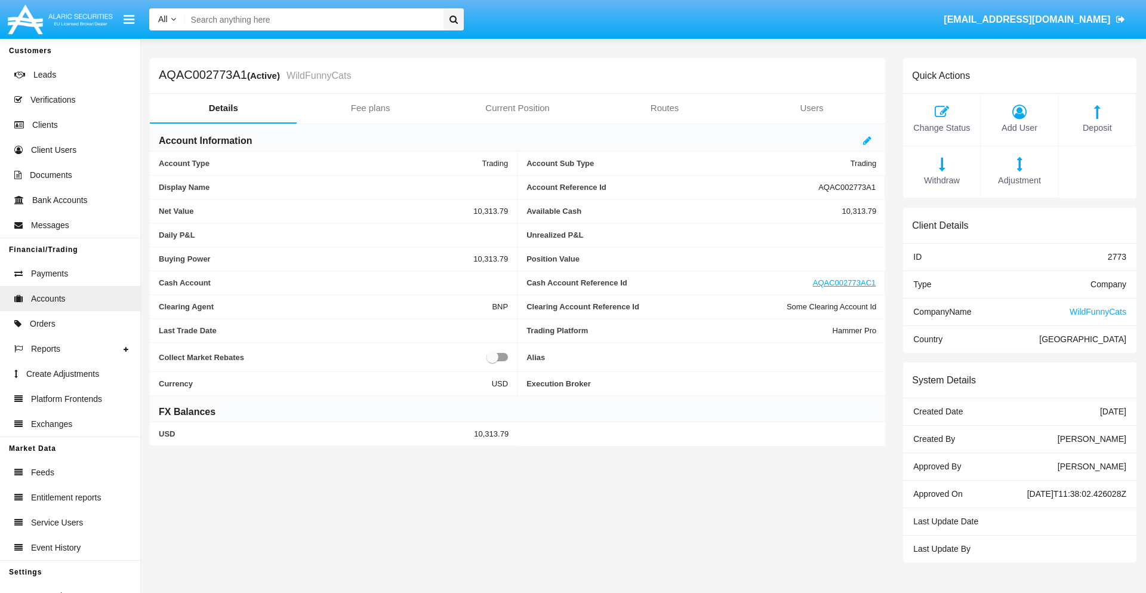
click at [1020, 180] on span "Adjustment" at bounding box center [1019, 180] width 65 height 13
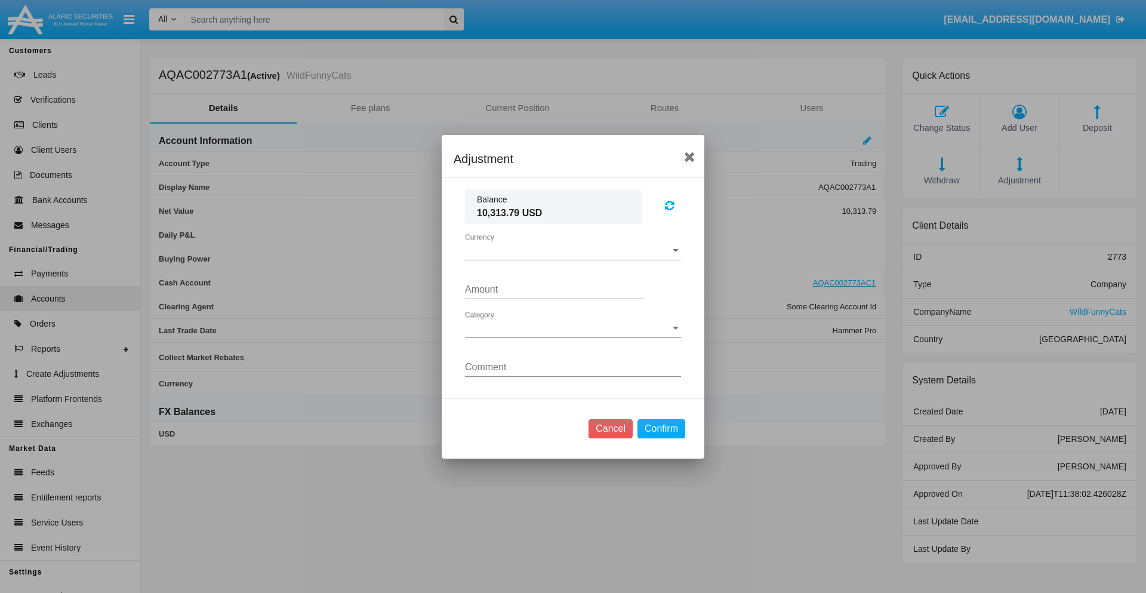
click at [573, 250] on span "Currency" at bounding box center [567, 250] width 205 height 11
click at [573, 259] on span "USD" at bounding box center [573, 259] width 216 height 29
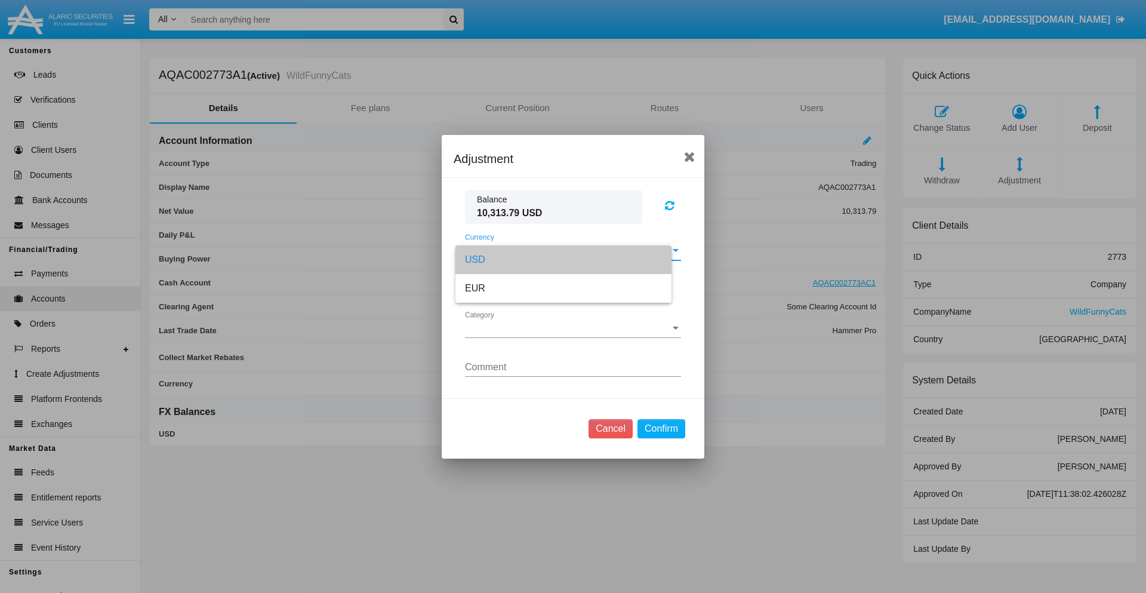
click at [573, 328] on span "Category" at bounding box center [567, 328] width 205 height 11
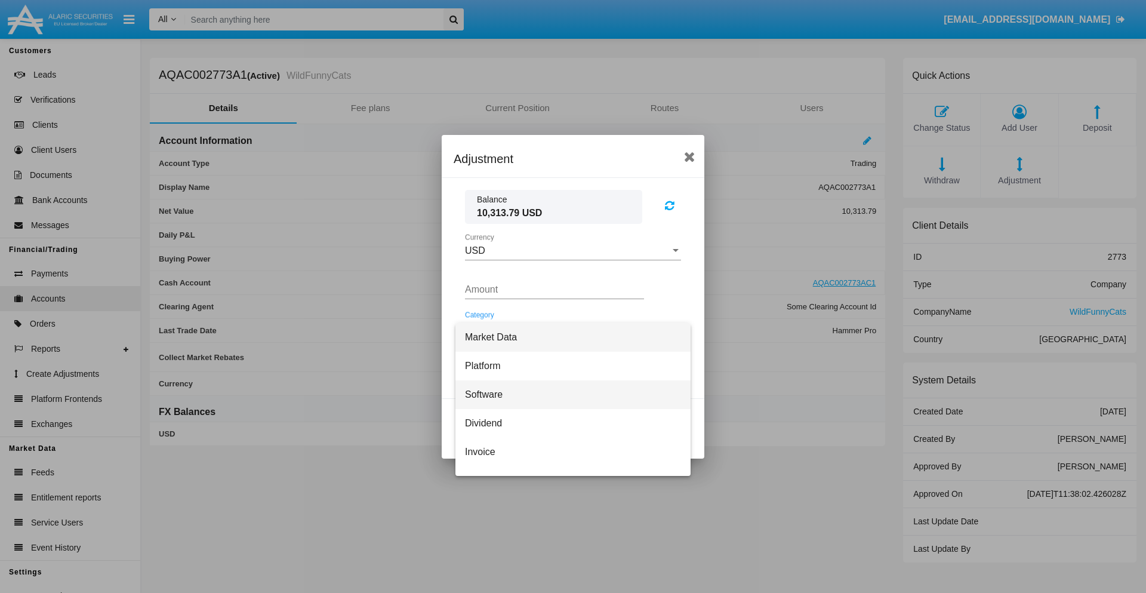
click at [568, 394] on span "Software" at bounding box center [573, 394] width 216 height 29
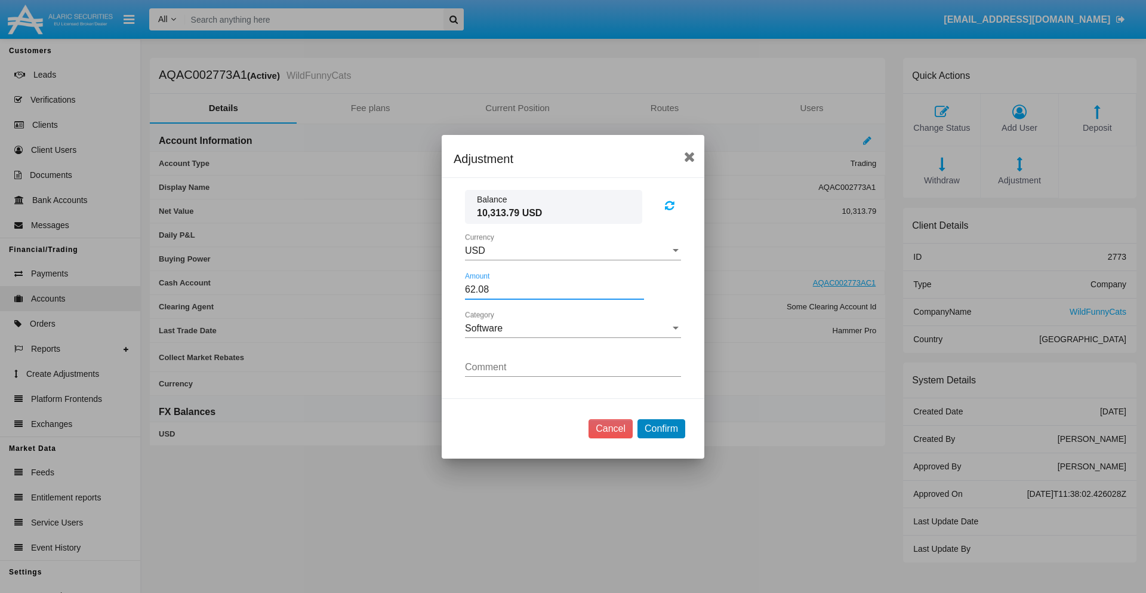
click at [661, 428] on button "Confirm" at bounding box center [661, 428] width 48 height 19
type input "62.0800"
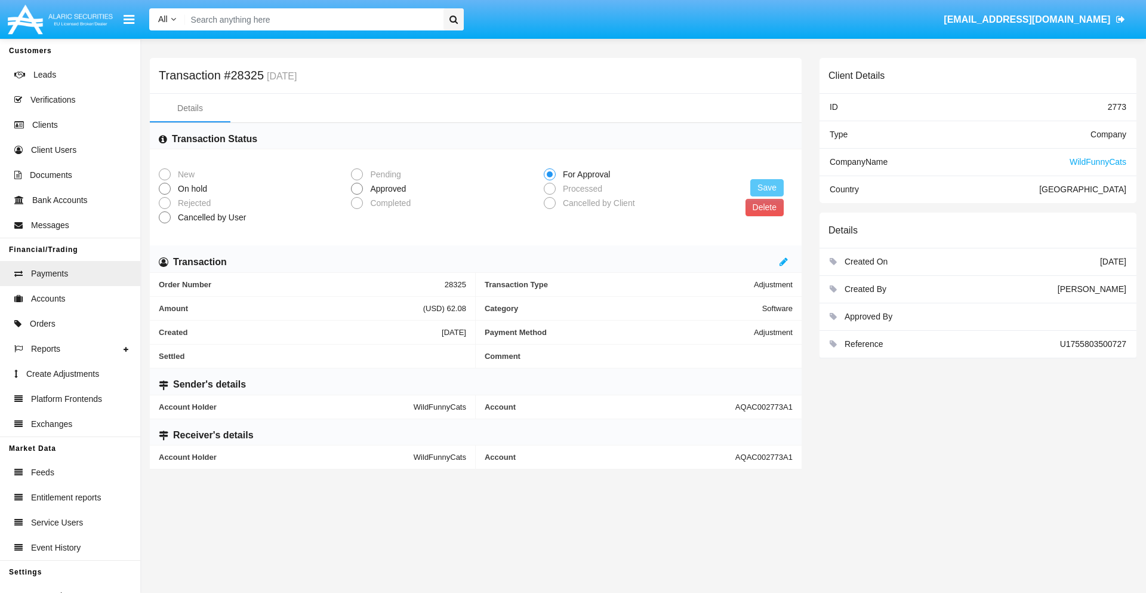
click at [386, 189] on span "Approved" at bounding box center [386, 189] width 46 height 13
click at [357, 195] on input "Approved" at bounding box center [356, 195] width 1 height 1
radio input "true"
click at [767, 187] on button "Save" at bounding box center [766, 187] width 33 height 17
click at [764, 207] on button "Delete" at bounding box center [765, 207] width 38 height 17
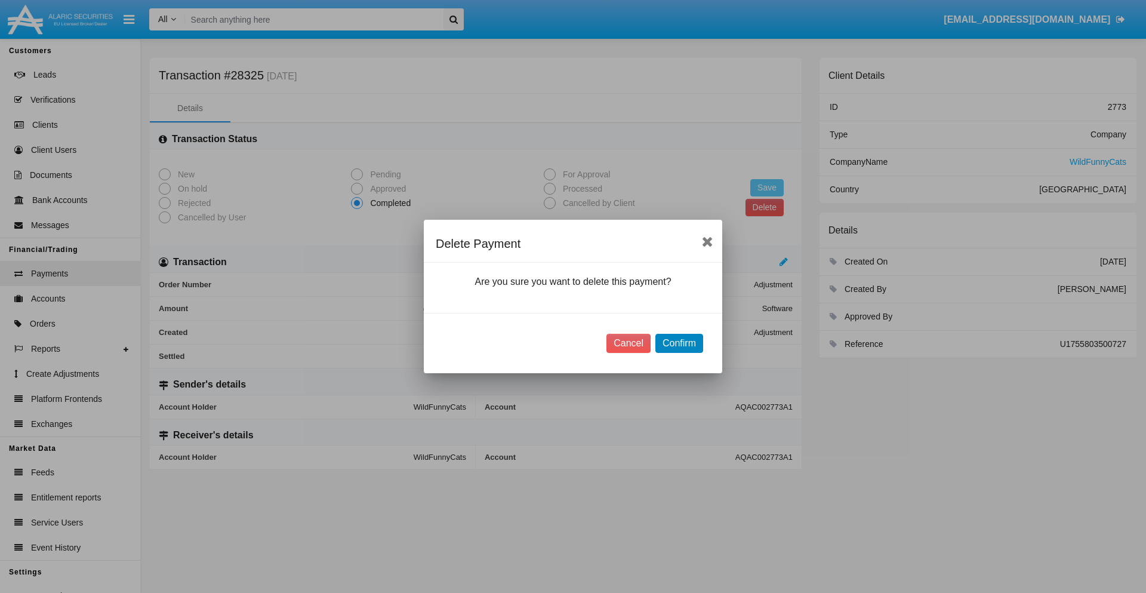
click at [679, 343] on button "Confirm" at bounding box center [679, 343] width 48 height 19
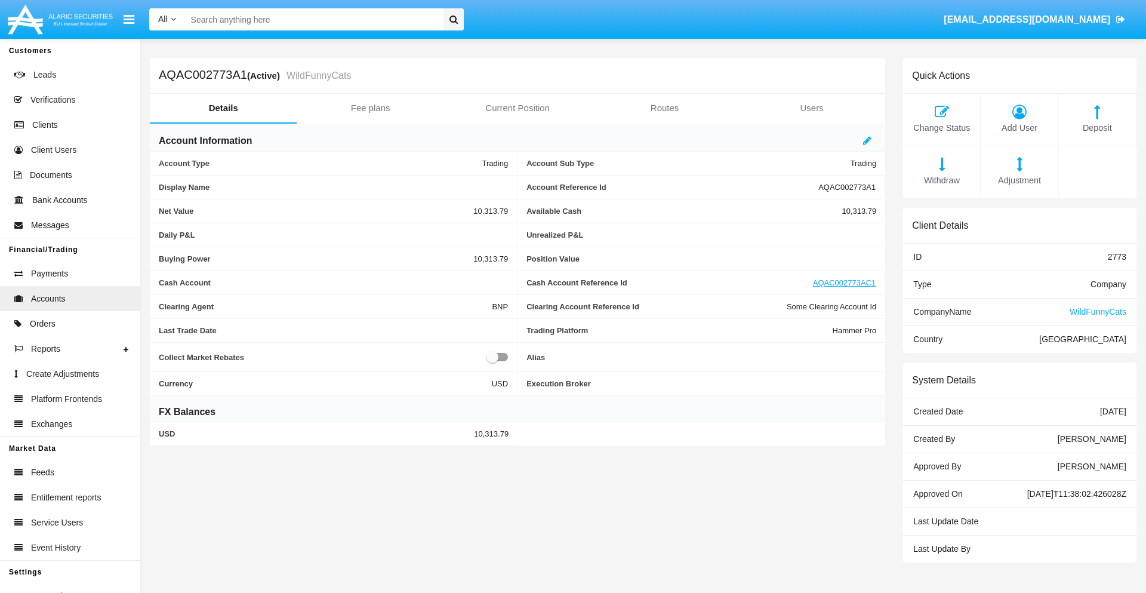
click at [1097, 128] on span "Deposit" at bounding box center [1097, 128] width 65 height 13
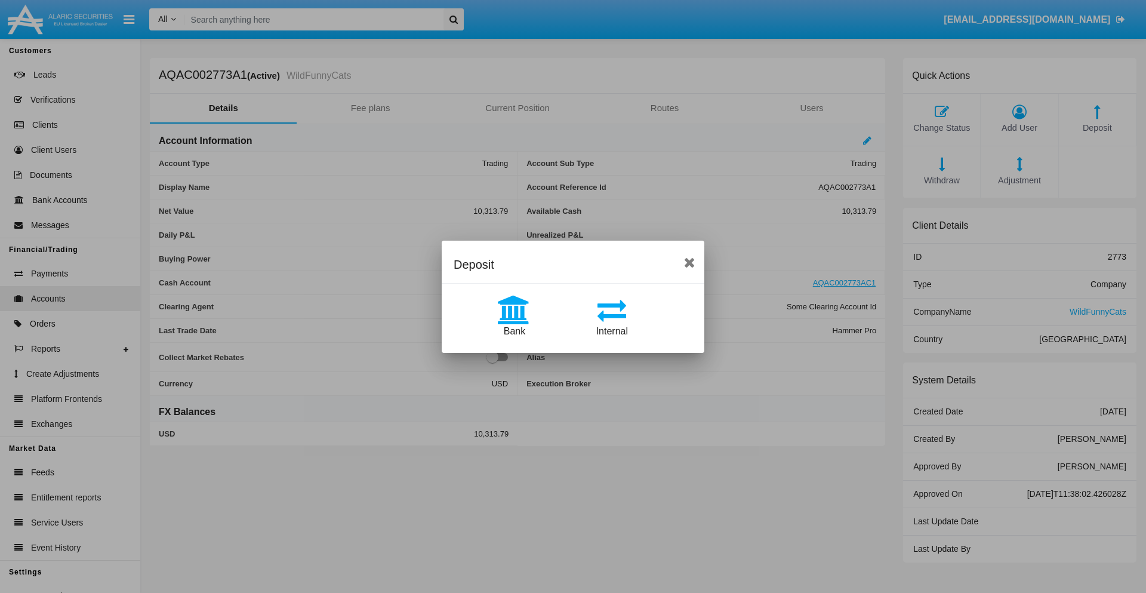
click at [514, 331] on span "Bank" at bounding box center [514, 331] width 21 height 10
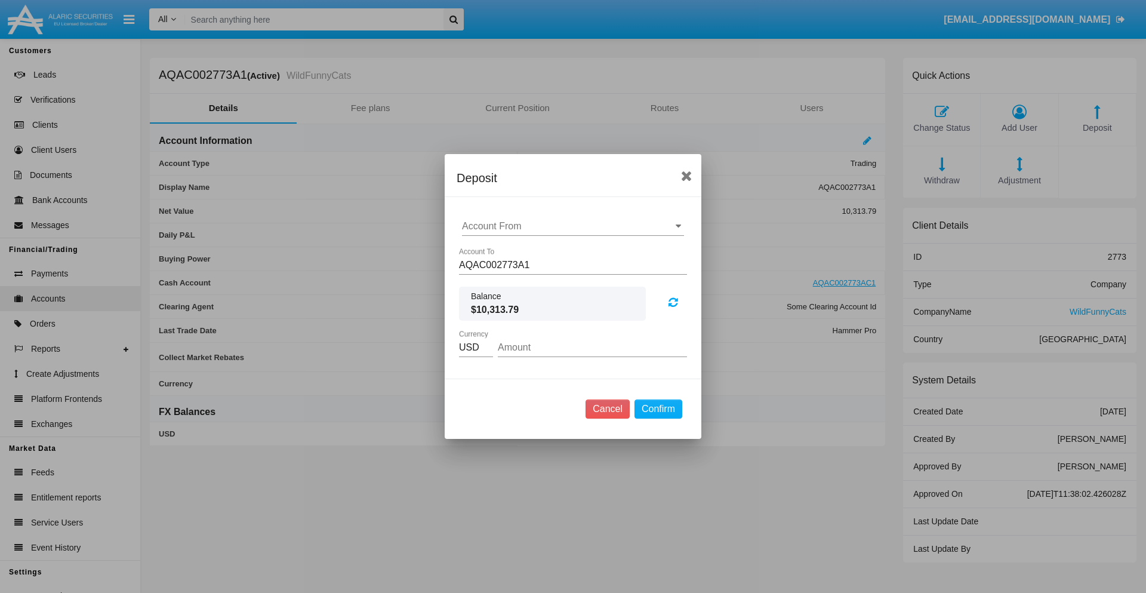
click at [573, 226] on input "Account From" at bounding box center [573, 226] width 222 height 11
click at [488, 250] on span "ACDC" at bounding box center [488, 250] width 27 height 10
type input "ACDC"
type input "43.61"
click at [658, 409] on button "Confirm" at bounding box center [659, 408] width 48 height 19
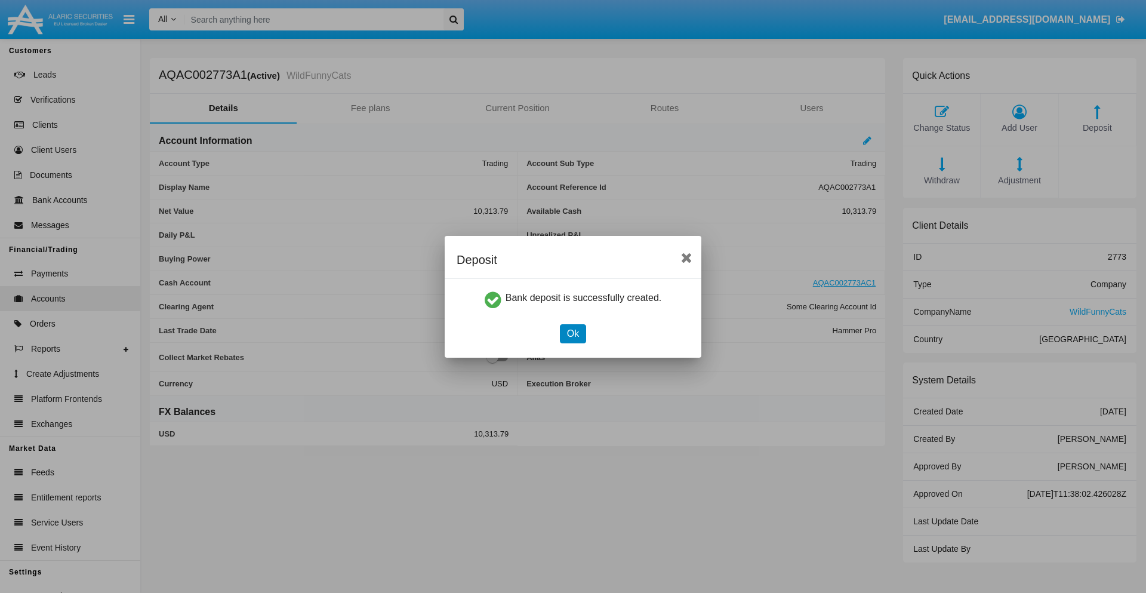
click at [572, 333] on button "Ok" at bounding box center [573, 333] width 26 height 19
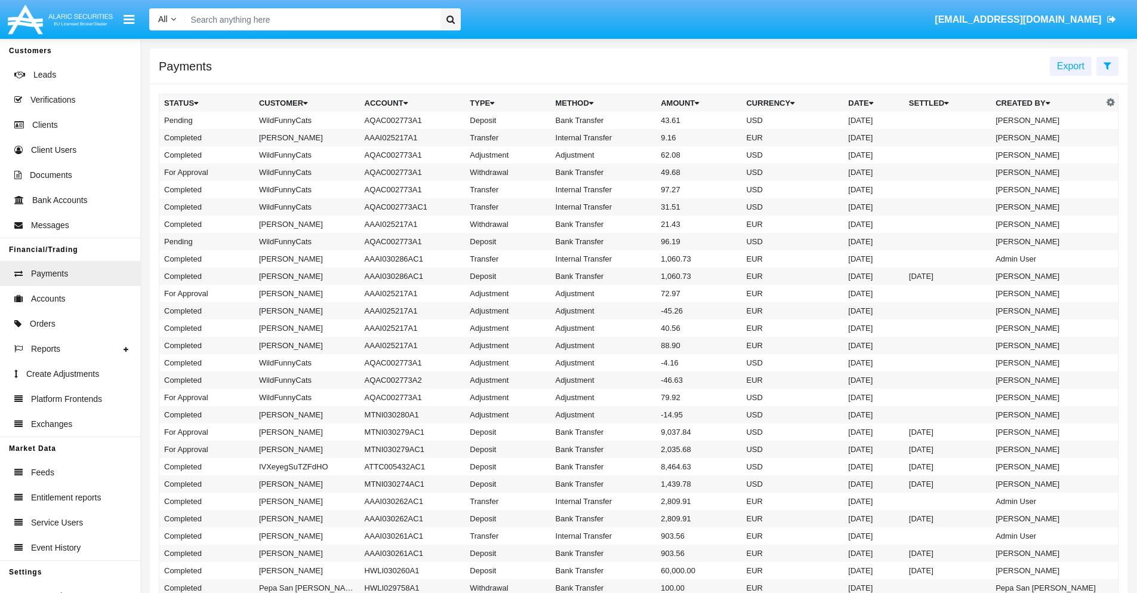
click at [639, 120] on td "Bank Transfer" at bounding box center [604, 120] width 106 height 17
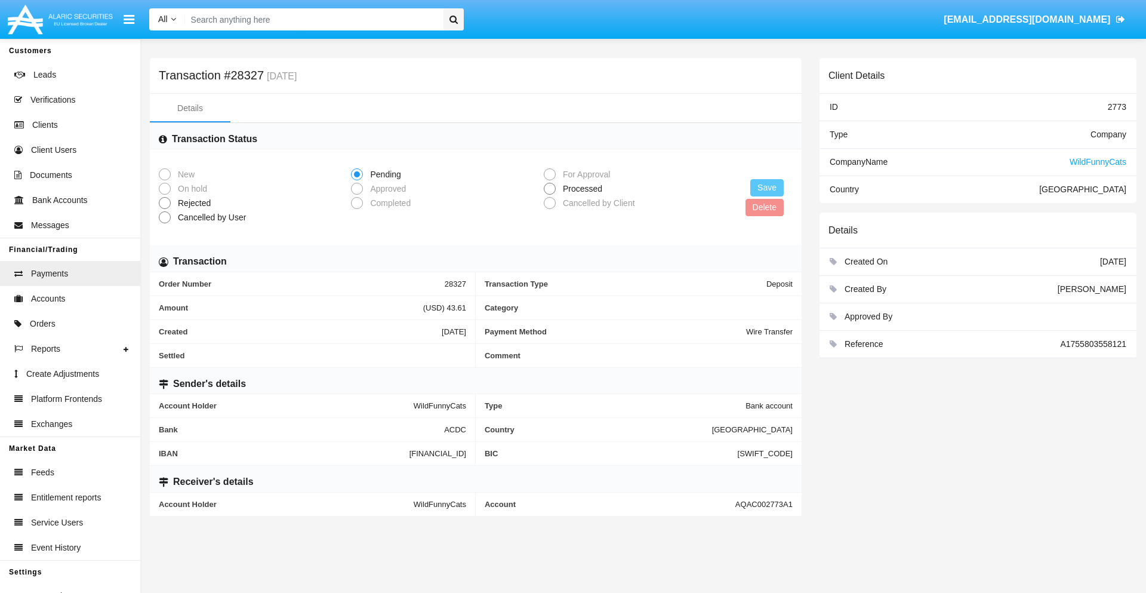
click at [580, 189] on span "Processed" at bounding box center [581, 189] width 50 height 13
click at [550, 195] on input "Processed" at bounding box center [549, 195] width 1 height 1
radio input "true"
click at [767, 187] on button "Save" at bounding box center [766, 187] width 33 height 17
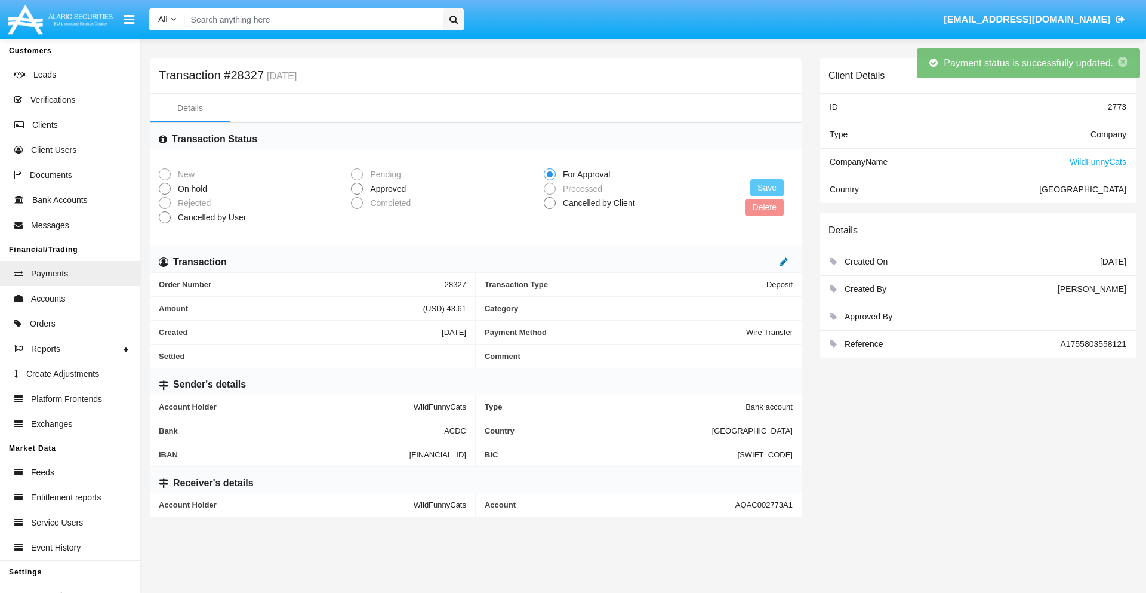
click at [784, 261] on icon at bounding box center [784, 262] width 8 height 10
type input "84.13"
click at [771, 261] on icon at bounding box center [771, 262] width 8 height 10
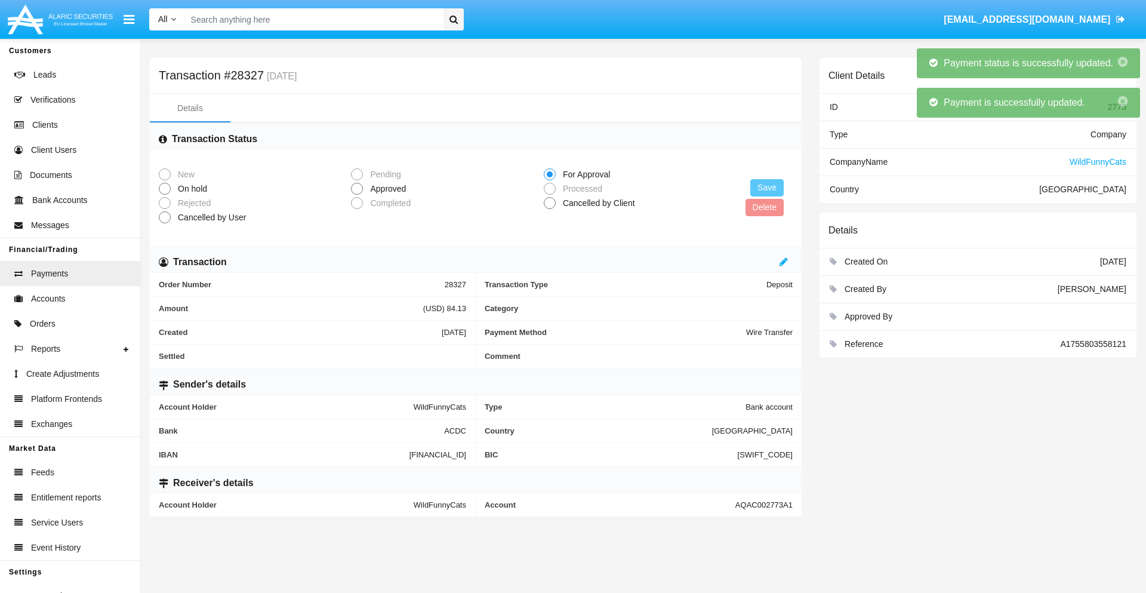
click at [386, 189] on span "Approved" at bounding box center [386, 189] width 46 height 13
click at [357, 195] on input "Approved" at bounding box center [356, 195] width 1 height 1
radio input "true"
click at [767, 187] on button "Save" at bounding box center [766, 187] width 33 height 17
